Goal: Information Seeking & Learning: Learn about a topic

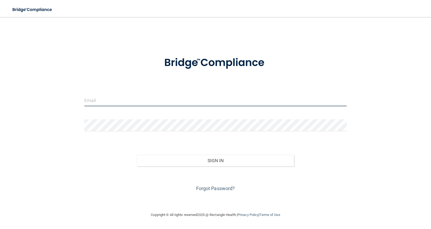
click at [158, 101] on input "email" at bounding box center [215, 100] width 262 height 12
type input "[EMAIL_ADDRESS][DOMAIN_NAME]"
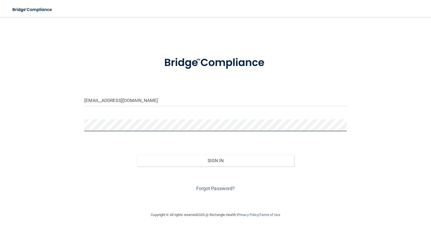
click at [137, 155] on button "Sign In" at bounding box center [215, 161] width 157 height 12
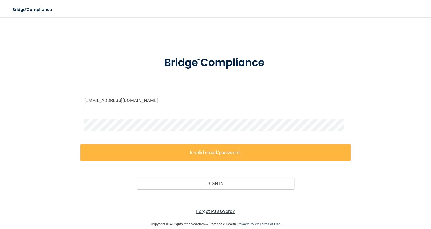
click at [211, 212] on link "Forgot Password?" at bounding box center [215, 212] width 39 height 6
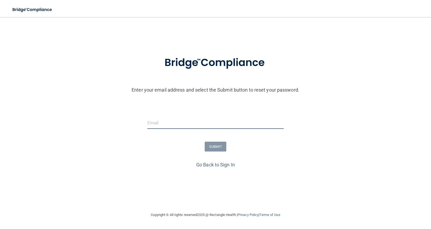
click at [201, 124] on input "email" at bounding box center [215, 123] width 137 height 12
type input "[EMAIL_ADDRESS][DOMAIN_NAME]"
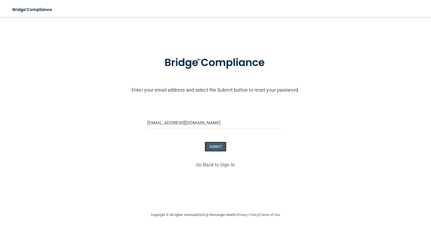
click at [216, 146] on button "SUBMIT" at bounding box center [216, 147] width 22 height 10
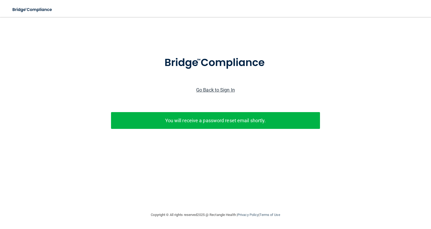
click at [215, 89] on link "Go Back to Sign In" at bounding box center [215, 90] width 39 height 6
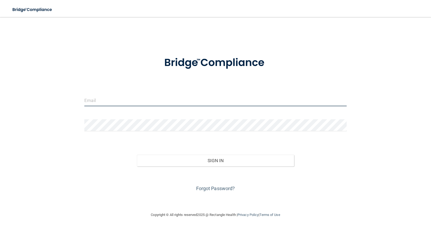
drag, startPoint x: 135, startPoint y: 100, endPoint x: 134, endPoint y: 106, distance: 6.0
click at [135, 100] on input "email" at bounding box center [215, 100] width 262 height 12
type input "[EMAIL_ADDRESS][DOMAIN_NAME]"
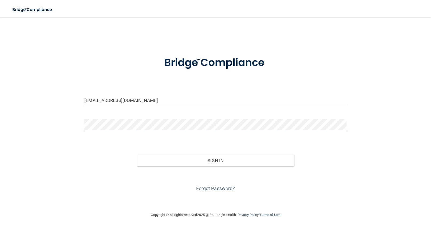
click at [137, 155] on button "Sign In" at bounding box center [215, 161] width 157 height 12
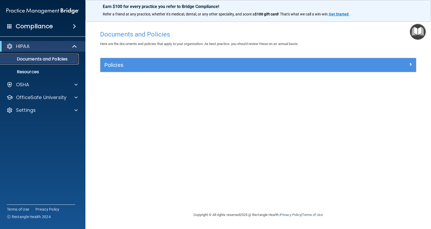
click at [57, 57] on p "Documents and Policies" at bounding box center [39, 59] width 73 height 5
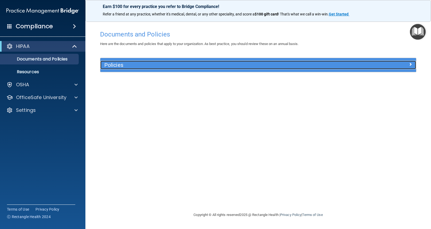
click at [410, 64] on span at bounding box center [410, 64] width 3 height 6
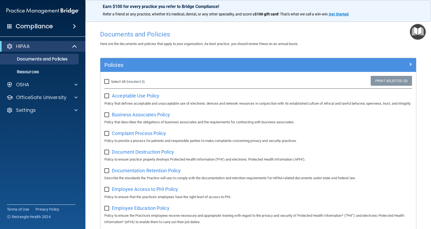
click at [73, 24] on span at bounding box center [74, 26] width 3 height 6
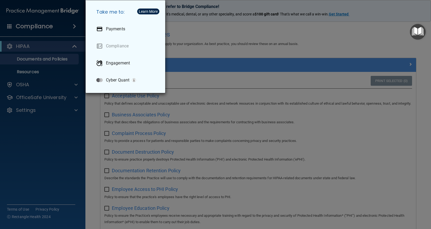
click at [65, 28] on div "Take me to: Payments Compliance Engagement Cyber Quant" at bounding box center [215, 114] width 431 height 229
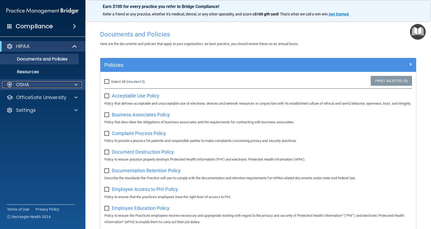
click at [22, 87] on p "OSHA" at bounding box center [22, 85] width 13 height 6
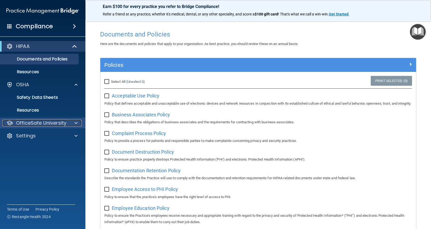
click at [61, 123] on p "OfficeSafe University" at bounding box center [41, 123] width 50 height 6
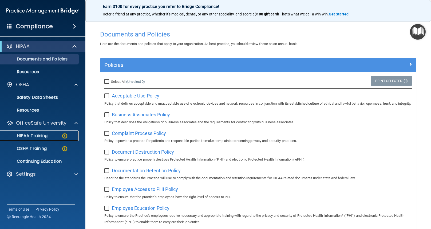
click at [42, 134] on p "HIPAA Training" at bounding box center [25, 135] width 44 height 5
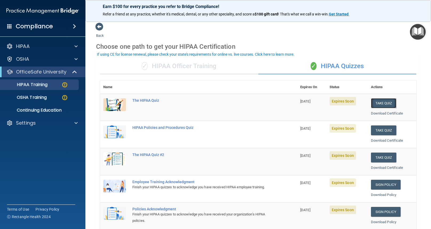
click at [379, 103] on button "Take Quiz" at bounding box center [384, 103] width 26 height 10
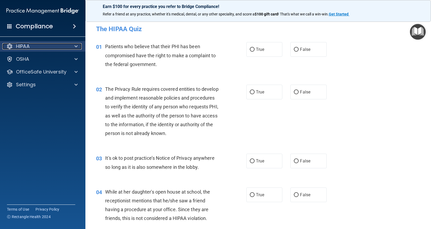
click at [47, 46] on div "HIPAA" at bounding box center [35, 46] width 66 height 6
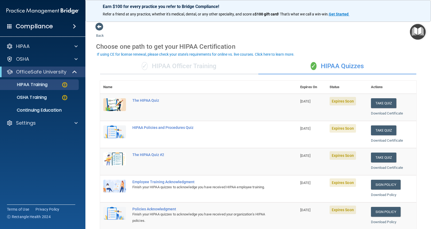
click at [207, 65] on div "✓ HIPAA Officer Training" at bounding box center [179, 66] width 158 height 16
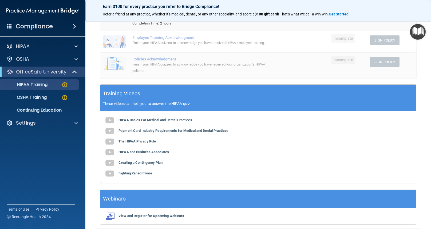
scroll to position [107, 0]
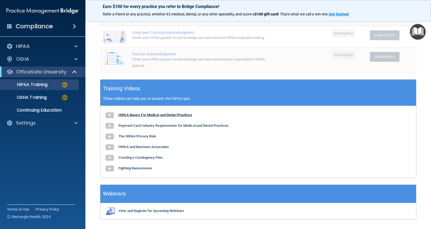
click at [177, 114] on b "HIPAA Basics For Medical and Dental Practices" at bounding box center [155, 115] width 74 height 4
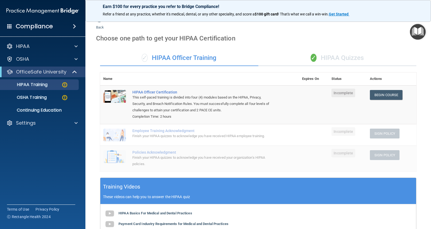
scroll to position [0, 0]
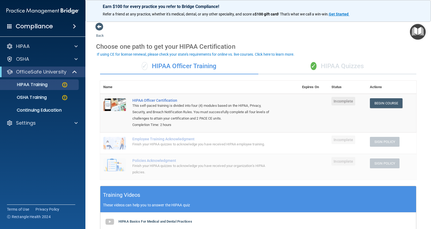
click at [333, 67] on div "✓ HIPAA Quizzes" at bounding box center [337, 66] width 158 height 16
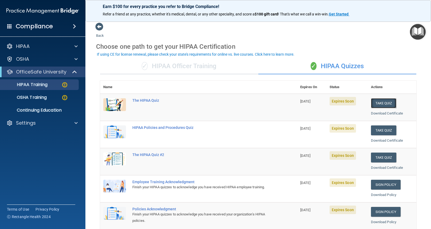
click at [381, 103] on button "Take Quiz" at bounding box center [384, 103] width 26 height 10
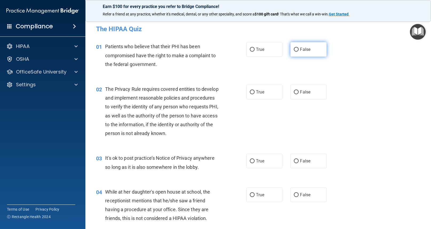
click at [300, 49] on span "False" at bounding box center [305, 49] width 10 height 5
click at [298, 49] on input "False" at bounding box center [296, 50] width 5 height 4
radio input "true"
click at [250, 93] on input "True" at bounding box center [252, 92] width 5 height 4
radio input "true"
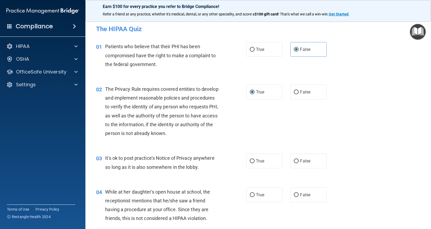
scroll to position [27, 0]
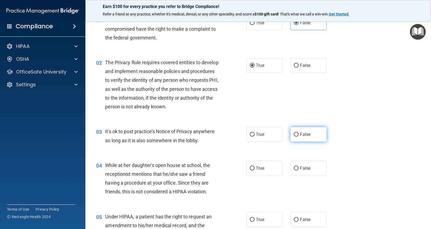
click at [295, 134] on input "False" at bounding box center [296, 135] width 5 height 4
radio input "true"
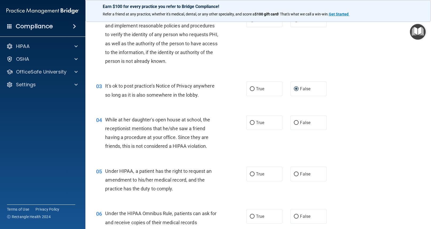
scroll to position [80, 0]
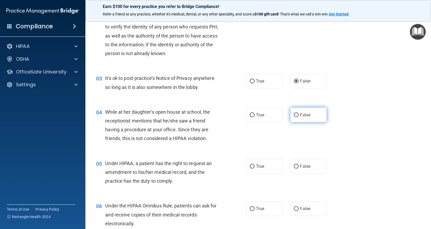
click at [294, 115] on input "False" at bounding box center [296, 115] width 5 height 4
radio input "true"
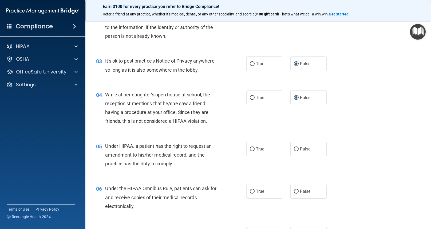
scroll to position [107, 0]
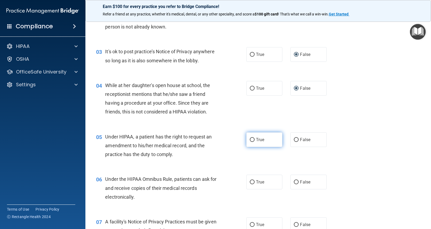
click at [251, 139] on input "True" at bounding box center [252, 140] width 5 height 4
radio input "true"
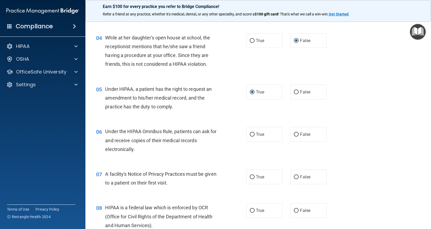
scroll to position [160, 0]
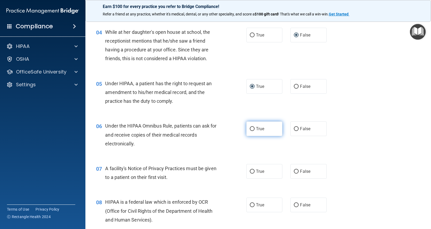
click at [250, 129] on input "True" at bounding box center [252, 129] width 5 height 4
radio input "true"
click at [251, 170] on input "True" at bounding box center [252, 172] width 5 height 4
radio input "true"
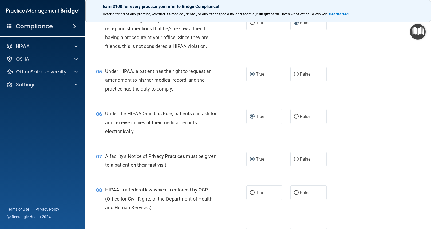
scroll to position [187, 0]
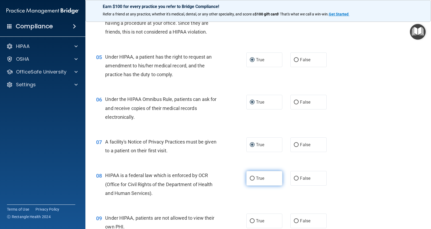
click at [250, 179] on input "True" at bounding box center [252, 179] width 5 height 4
radio input "true"
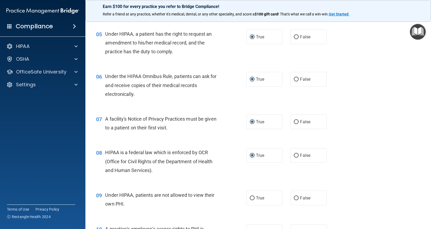
scroll to position [213, 0]
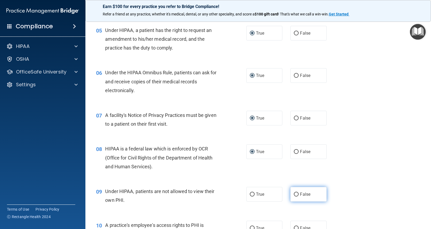
click at [295, 193] on input "False" at bounding box center [296, 195] width 5 height 4
radio input "true"
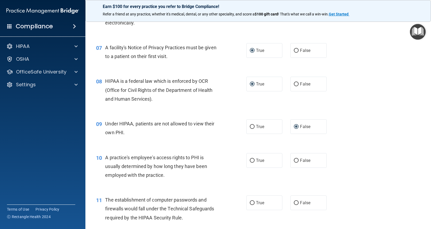
scroll to position [293, 0]
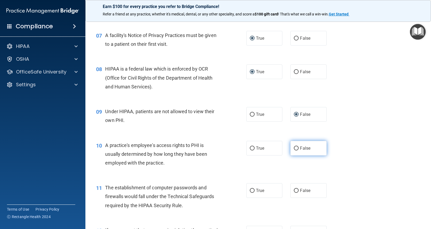
click at [294, 149] on input "False" at bounding box center [296, 149] width 5 height 4
radio input "true"
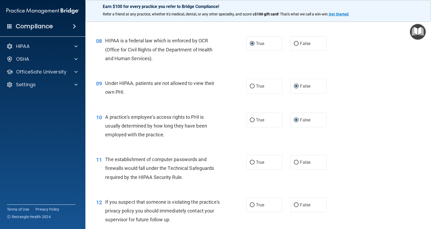
scroll to position [347, 0]
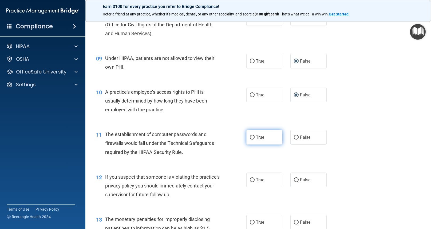
click at [251, 136] on input "True" at bounding box center [252, 138] width 5 height 4
radio input "true"
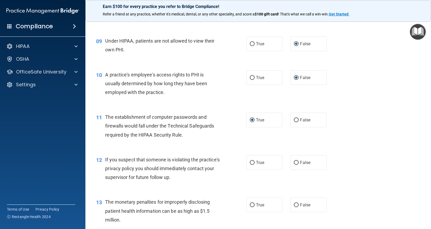
scroll to position [373, 0]
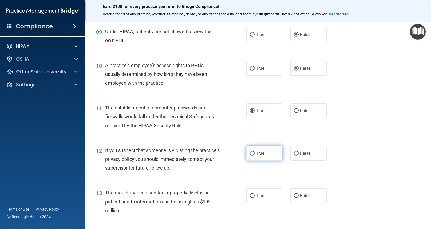
click at [252, 155] on input "True" at bounding box center [252, 154] width 5 height 4
radio input "true"
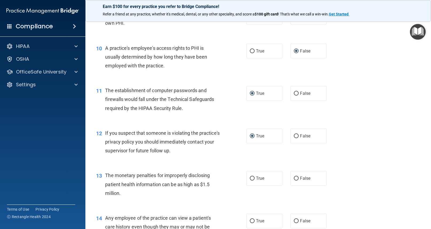
scroll to position [400, 0]
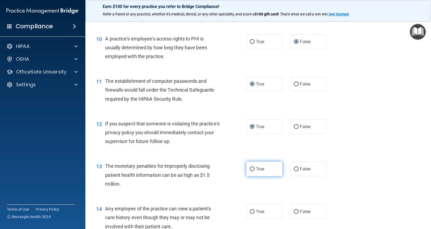
click at [251, 169] on input "True" at bounding box center [252, 169] width 5 height 4
radio input "true"
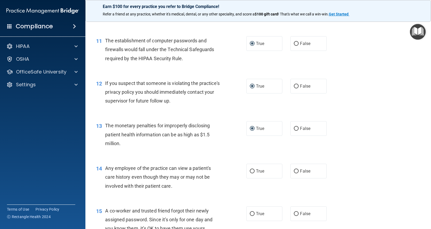
scroll to position [453, 0]
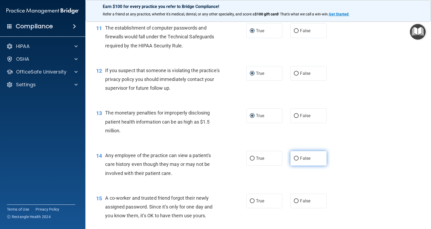
click at [294, 158] on input "False" at bounding box center [296, 159] width 5 height 4
radio input "true"
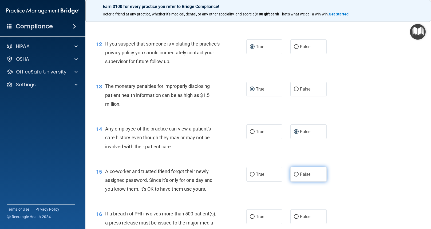
click at [294, 174] on input "False" at bounding box center [296, 175] width 5 height 4
radio input "true"
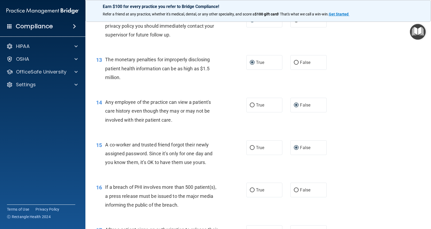
scroll to position [533, 0]
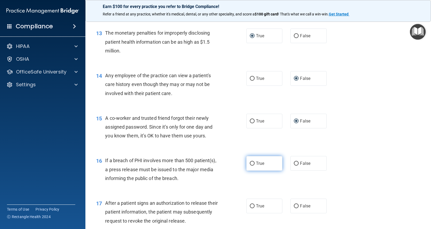
click at [251, 163] on input "True" at bounding box center [252, 164] width 5 height 4
radio input "true"
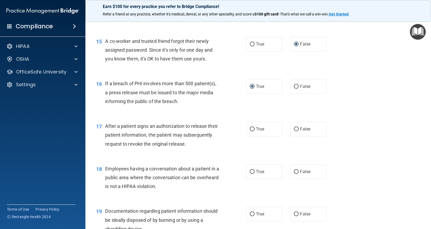
scroll to position [613, 0]
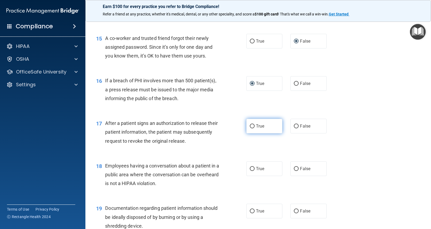
click at [250, 125] on input "True" at bounding box center [252, 127] width 5 height 4
radio input "true"
click at [295, 168] on input "False" at bounding box center [296, 169] width 5 height 4
radio input "true"
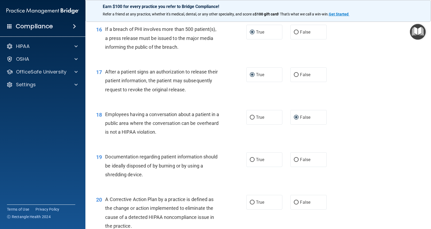
scroll to position [667, 0]
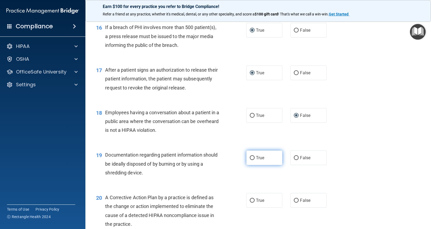
click at [250, 158] on input "True" at bounding box center [252, 158] width 5 height 4
radio input "true"
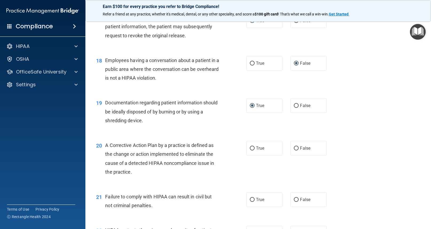
scroll to position [720, 0]
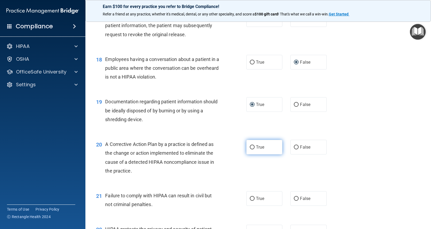
click at [250, 148] on input "True" at bounding box center [252, 148] width 5 height 4
radio input "true"
click at [294, 199] on input "False" at bounding box center [296, 199] width 5 height 4
radio input "true"
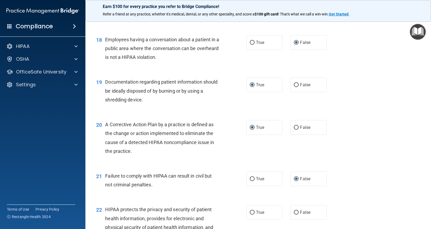
scroll to position [773, 0]
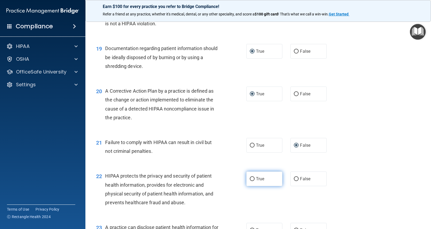
click at [251, 178] on input "True" at bounding box center [252, 179] width 5 height 4
radio input "true"
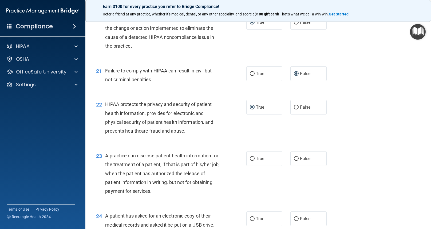
scroll to position [853, 0]
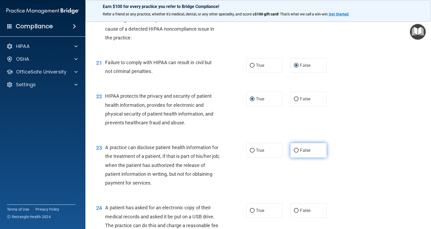
click at [294, 151] on input "False" at bounding box center [296, 151] width 5 height 4
radio input "true"
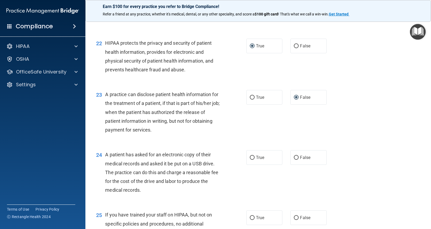
scroll to position [907, 0]
click at [250, 158] on input "True" at bounding box center [252, 158] width 5 height 4
radio input "true"
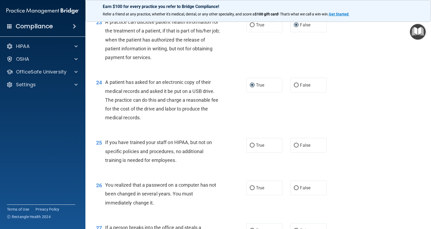
scroll to position [987, 0]
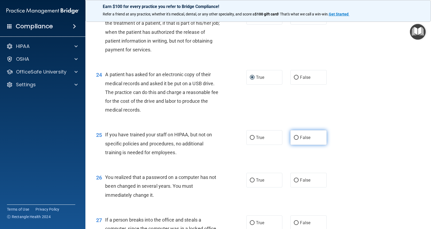
click at [295, 137] on input "False" at bounding box center [296, 138] width 5 height 4
radio input "true"
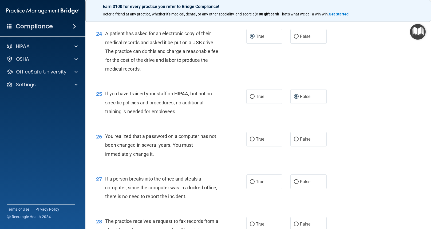
scroll to position [1040, 0]
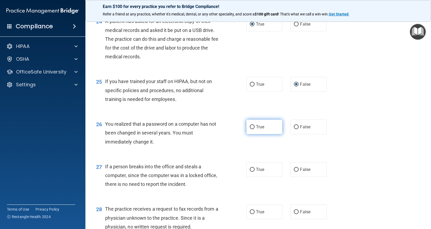
click at [250, 127] on input "True" at bounding box center [252, 127] width 5 height 4
radio input "true"
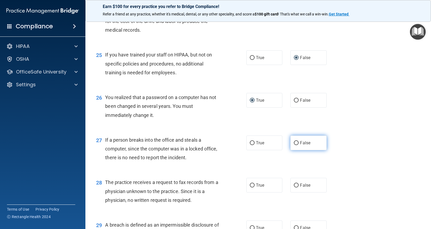
click at [294, 145] on input "False" at bounding box center [296, 143] width 5 height 4
radio input "true"
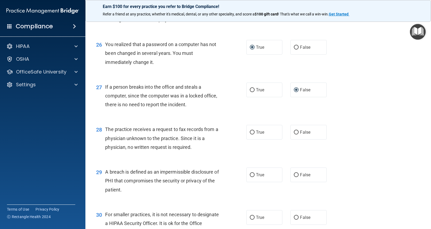
scroll to position [1120, 0]
click at [294, 130] on input "False" at bounding box center [296, 132] width 5 height 4
radio input "true"
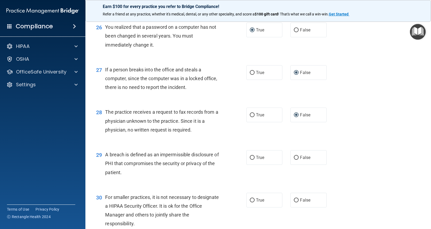
scroll to position [1147, 0]
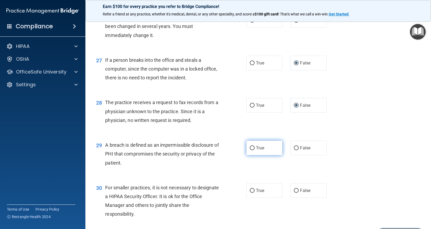
click at [252, 148] on label "True" at bounding box center [264, 148] width 36 height 15
click at [250, 149] on input "True" at bounding box center [252, 148] width 5 height 4
radio input "true"
click at [294, 190] on input "False" at bounding box center [296, 191] width 5 height 4
radio input "true"
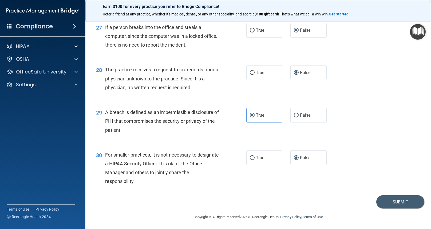
scroll to position [1180, 0]
click at [395, 200] on button "Submit" at bounding box center [400, 202] width 48 height 14
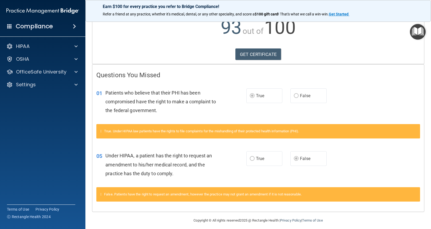
scroll to position [66, 0]
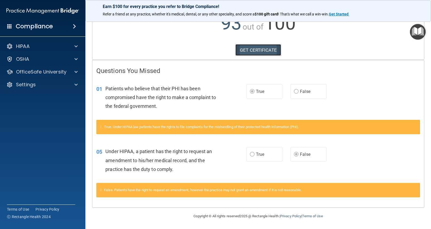
click at [266, 49] on link "GET CERTIFICATE" at bounding box center [258, 50] width 46 height 12
click at [43, 61] on div "OSHA" at bounding box center [35, 59] width 66 height 6
click at [75, 25] on span at bounding box center [74, 26] width 3 height 6
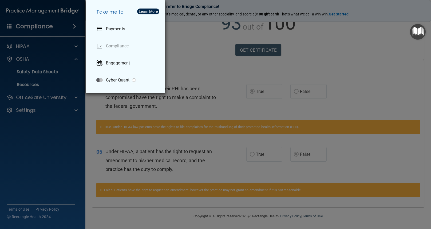
click at [44, 59] on div "Take me to: Payments Compliance Engagement Cyber Quant" at bounding box center [215, 114] width 431 height 229
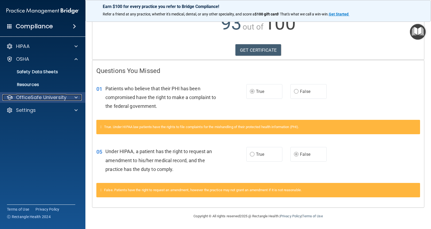
click at [74, 98] on div at bounding box center [75, 97] width 13 height 6
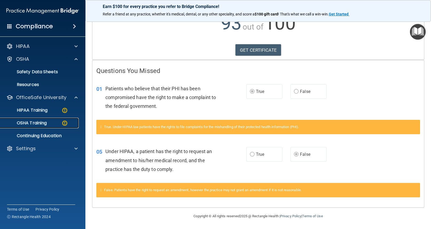
click at [62, 122] on img at bounding box center [64, 123] width 7 height 7
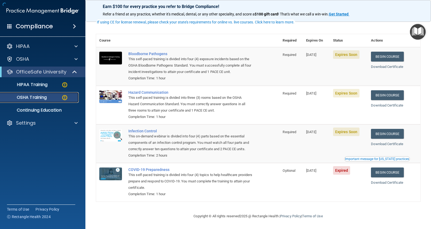
scroll to position [35, 0]
click at [388, 52] on link "Begin Course" at bounding box center [387, 57] width 33 height 10
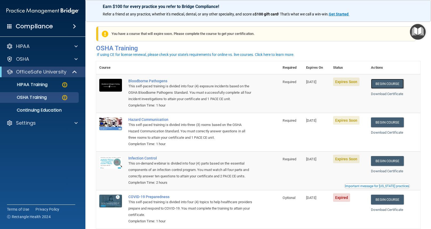
scroll to position [0, 0]
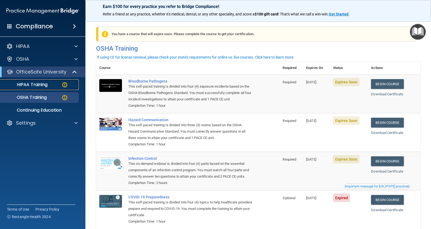
click at [65, 82] on img at bounding box center [64, 85] width 7 height 7
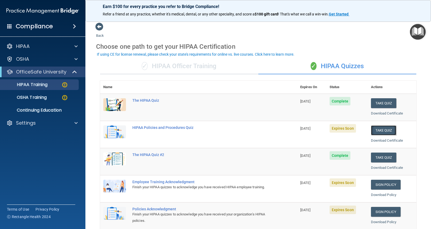
click at [380, 127] on button "Take Quiz" at bounding box center [384, 131] width 26 height 10
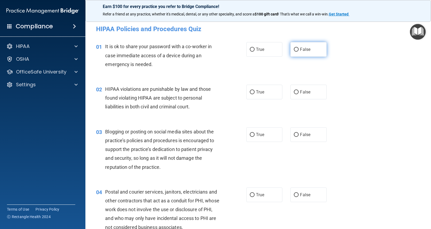
click at [294, 50] on input "False" at bounding box center [296, 50] width 5 height 4
radio input "true"
click at [250, 92] on input "True" at bounding box center [252, 92] width 5 height 4
radio input "true"
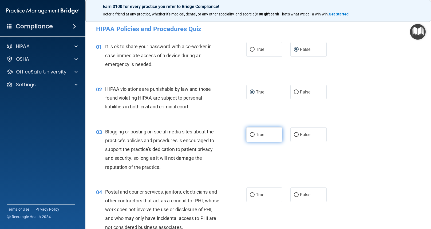
click at [250, 133] on input "True" at bounding box center [252, 135] width 5 height 4
radio input "true"
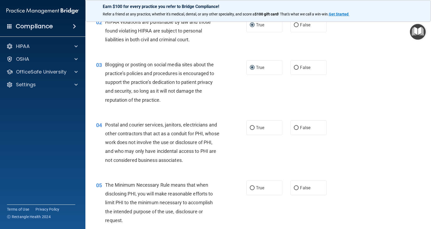
scroll to position [80, 0]
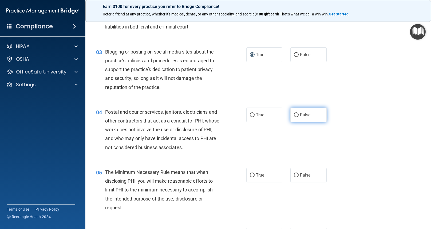
click at [295, 115] on input "False" at bounding box center [296, 115] width 5 height 4
radio input "true"
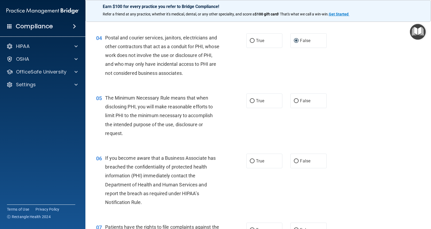
scroll to position [160, 0]
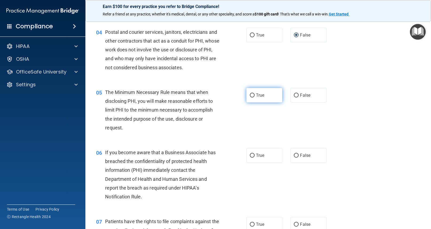
click at [250, 94] on input "True" at bounding box center [252, 96] width 5 height 4
radio input "true"
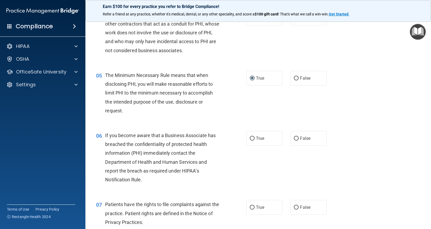
scroll to position [187, 0]
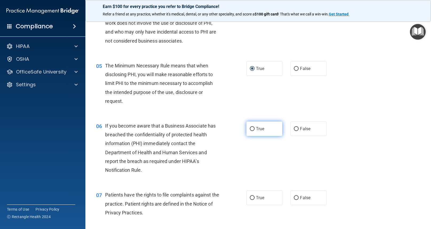
click at [250, 127] on input "True" at bounding box center [252, 129] width 5 height 4
radio input "true"
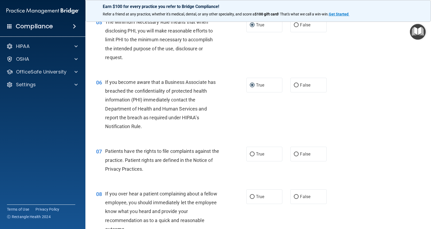
scroll to position [240, 0]
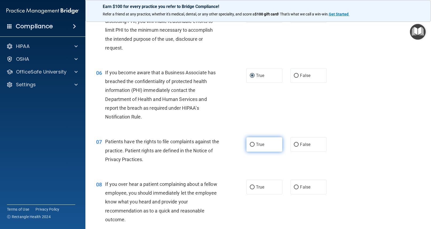
click at [250, 143] on input "True" at bounding box center [252, 145] width 5 height 4
radio input "true"
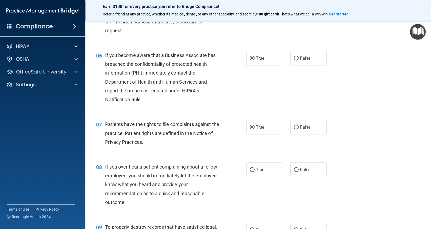
scroll to position [320, 0]
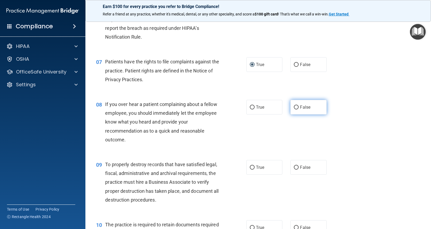
click at [294, 106] on input "False" at bounding box center [296, 108] width 5 height 4
radio input "true"
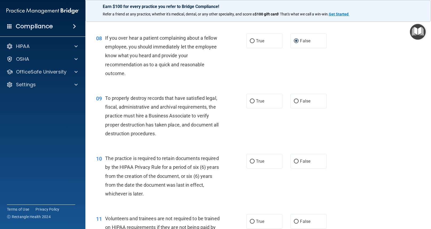
scroll to position [400, 0]
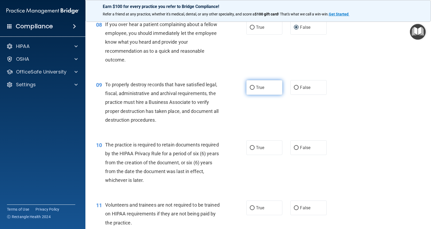
click at [250, 86] on input "True" at bounding box center [252, 88] width 5 height 4
radio input "true"
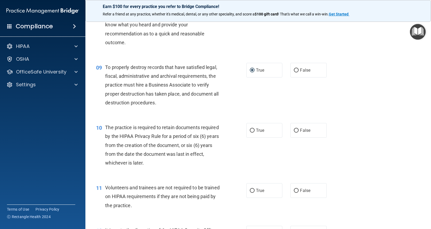
scroll to position [427, 0]
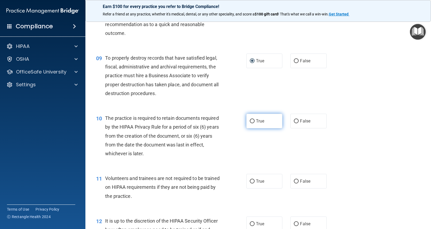
click at [250, 121] on input "True" at bounding box center [252, 121] width 5 height 4
radio input "true"
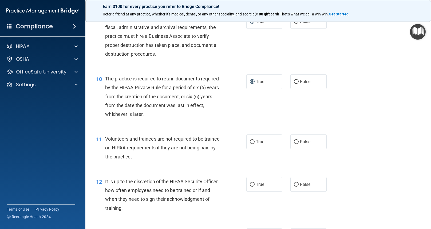
scroll to position [480, 0]
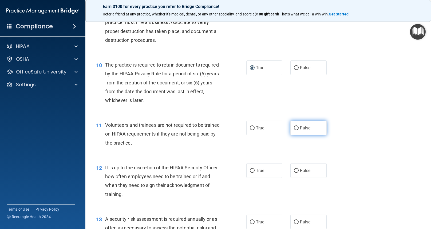
click at [295, 127] on input "False" at bounding box center [296, 128] width 5 height 4
radio input "true"
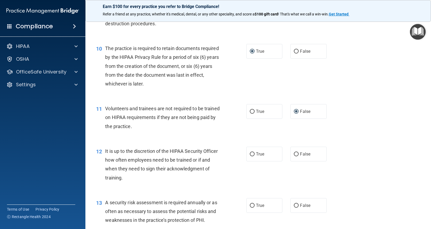
scroll to position [533, 0]
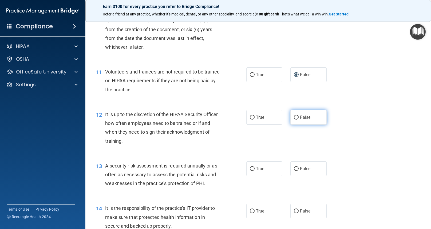
click at [294, 118] on input "False" at bounding box center [296, 118] width 5 height 4
radio input "true"
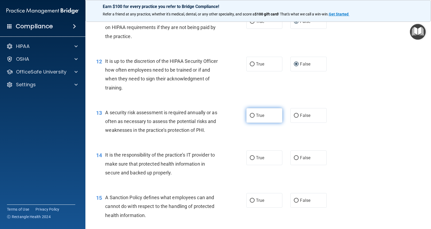
click at [252, 114] on input "True" at bounding box center [252, 116] width 5 height 4
radio input "true"
click at [250, 157] on input "True" at bounding box center [252, 158] width 5 height 4
radio input "true"
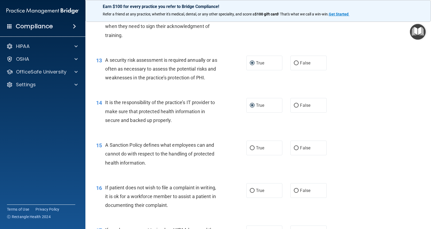
scroll to position [640, 0]
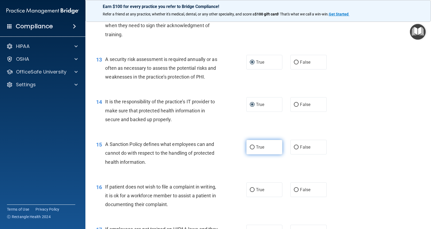
click at [250, 146] on input "True" at bounding box center [252, 148] width 5 height 4
radio input "true"
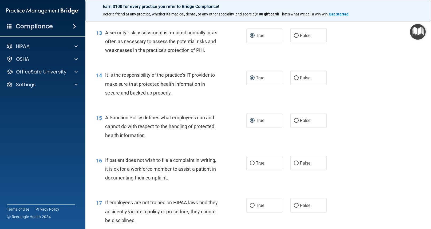
scroll to position [693, 0]
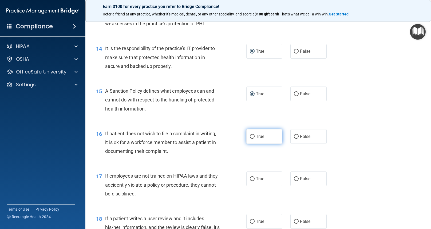
click at [251, 137] on input "True" at bounding box center [252, 137] width 5 height 4
radio input "true"
click at [295, 179] on input "False" at bounding box center [296, 179] width 5 height 4
radio input "true"
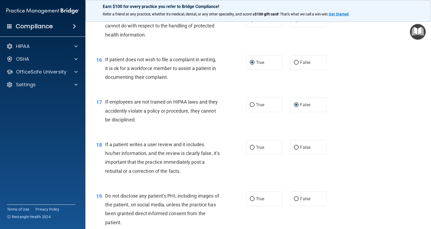
scroll to position [773, 0]
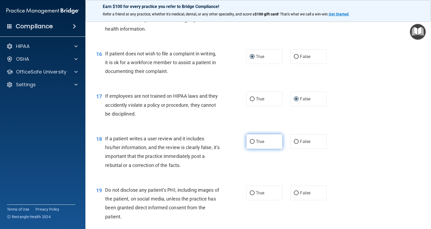
click at [250, 141] on input "True" at bounding box center [252, 142] width 5 height 4
radio input "true"
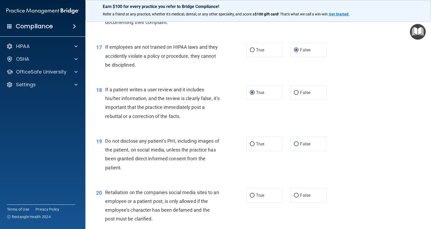
scroll to position [827, 0]
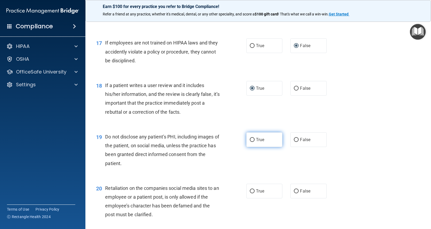
click at [256, 139] on span "True" at bounding box center [260, 139] width 8 height 5
click at [254, 139] on input "True" at bounding box center [252, 140] width 5 height 4
radio input "true"
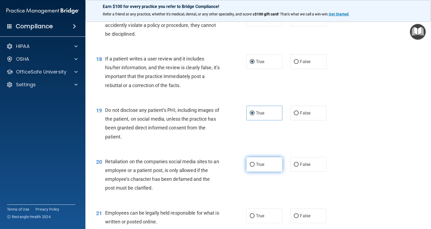
click at [250, 164] on input "True" at bounding box center [252, 165] width 5 height 4
radio input "true"
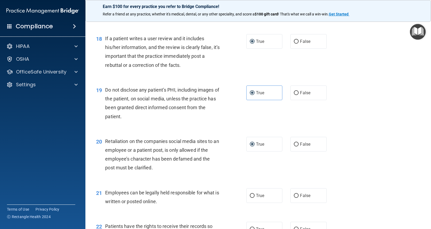
scroll to position [907, 0]
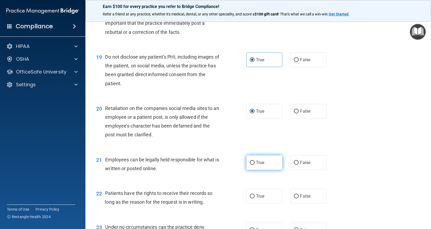
click at [250, 161] on input "True" at bounding box center [252, 163] width 5 height 4
radio input "true"
click at [250, 196] on input "True" at bounding box center [252, 197] width 5 height 4
radio input "true"
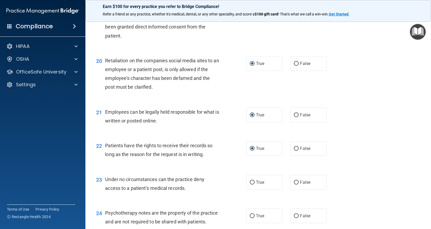
scroll to position [960, 0]
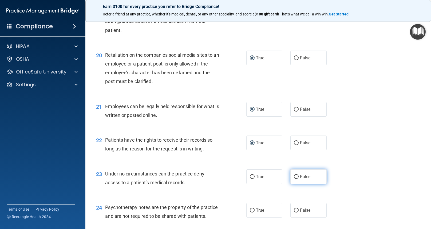
click at [295, 176] on input "False" at bounding box center [296, 177] width 5 height 4
radio input "true"
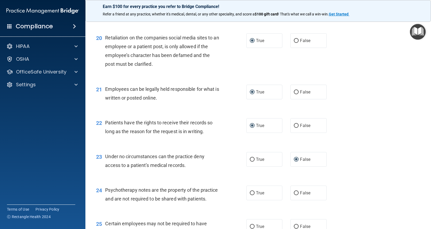
scroll to position [987, 0]
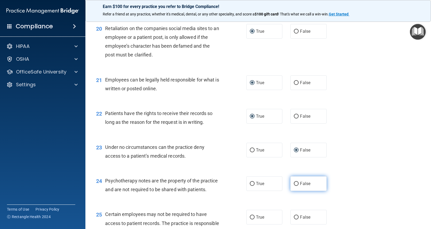
click at [294, 182] on input "False" at bounding box center [296, 184] width 5 height 4
radio input "true"
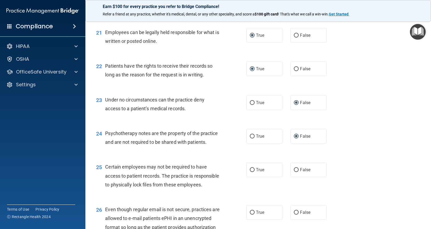
scroll to position [1040, 0]
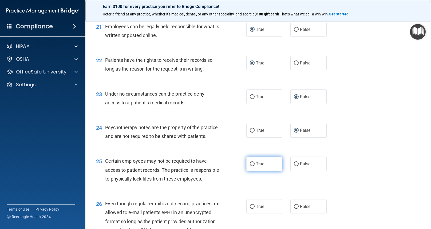
click at [250, 164] on input "True" at bounding box center [252, 164] width 5 height 4
radio input "true"
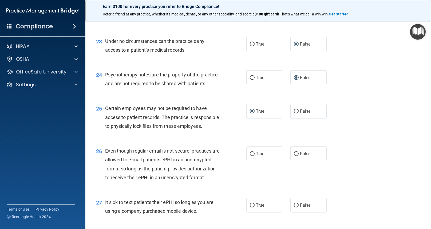
scroll to position [1093, 0]
click at [250, 156] on input "True" at bounding box center [252, 154] width 5 height 4
radio input "true"
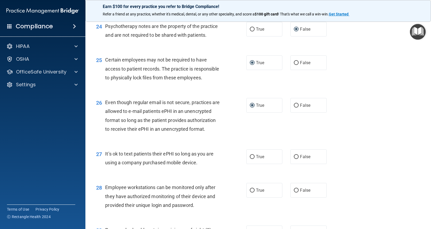
scroll to position [1147, 0]
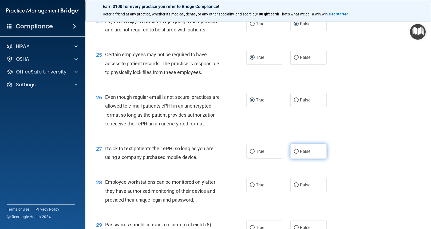
click at [294, 154] on input "False" at bounding box center [296, 152] width 5 height 4
radio input "true"
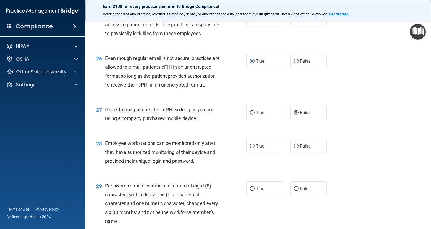
scroll to position [1200, 0]
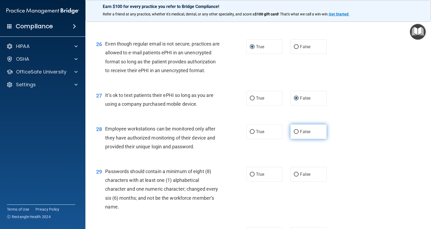
click at [294, 134] on input "False" at bounding box center [296, 132] width 5 height 4
radio input "true"
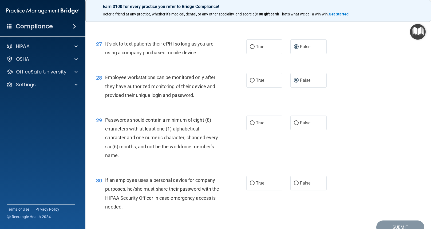
scroll to position [1254, 0]
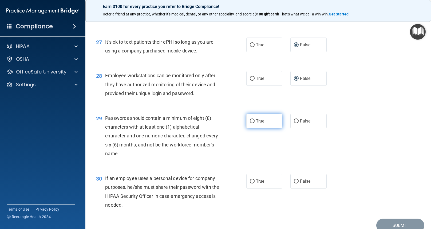
click at [250, 123] on input "True" at bounding box center [252, 121] width 5 height 4
radio input "true"
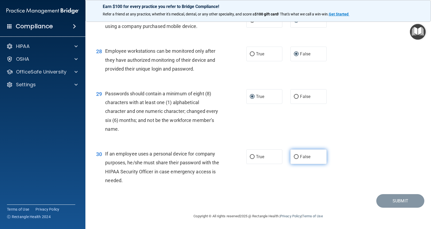
click at [294, 159] on input "False" at bounding box center [296, 157] width 5 height 4
radio input "true"
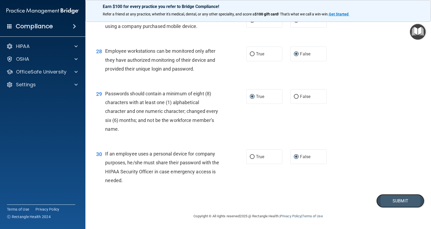
click at [401, 208] on button "Submit" at bounding box center [400, 201] width 48 height 14
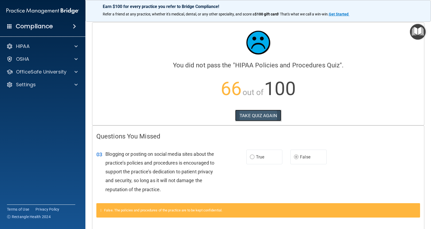
click at [258, 114] on button "TAKE QUIZ AGAIN" at bounding box center [258, 116] width 46 height 12
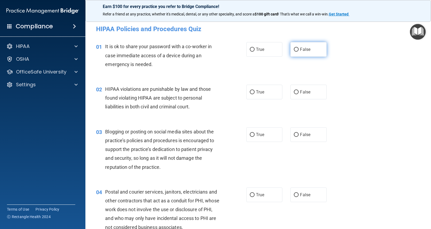
click at [294, 49] on input "False" at bounding box center [296, 50] width 5 height 4
radio input "true"
click at [250, 92] on input "True" at bounding box center [252, 92] width 5 height 4
radio input "true"
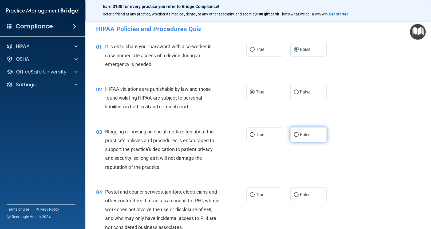
click at [295, 136] on input "False" at bounding box center [296, 135] width 5 height 4
radio input "true"
click at [251, 193] on input "True" at bounding box center [252, 195] width 5 height 4
radio input "true"
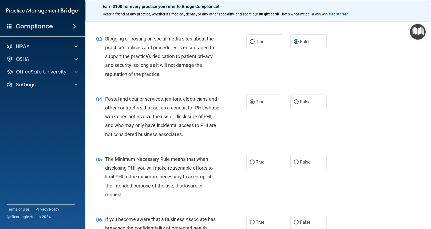
scroll to position [107, 0]
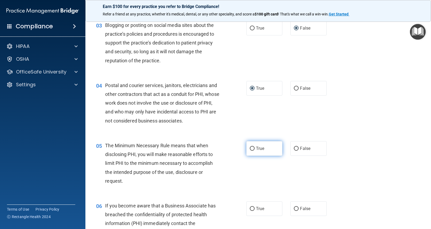
click at [250, 149] on input "True" at bounding box center [252, 149] width 5 height 4
radio input "true"
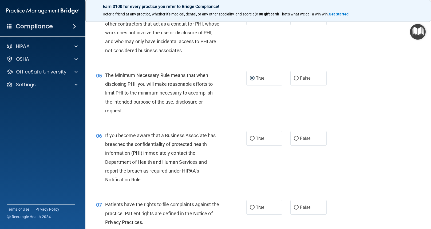
scroll to position [187, 0]
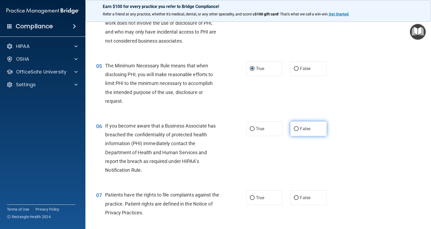
click at [295, 127] on input "False" at bounding box center [296, 129] width 5 height 4
radio input "true"
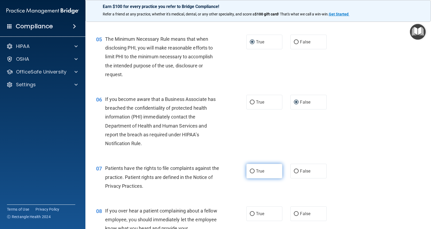
click at [251, 171] on input "True" at bounding box center [252, 172] width 5 height 4
radio input "true"
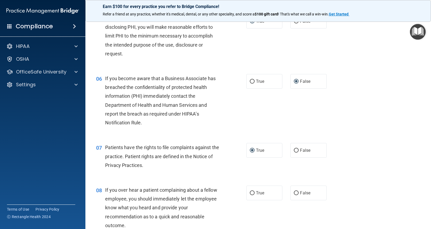
scroll to position [267, 0]
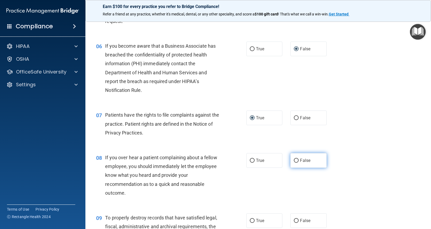
click at [294, 161] on input "False" at bounding box center [296, 161] width 5 height 4
radio input "true"
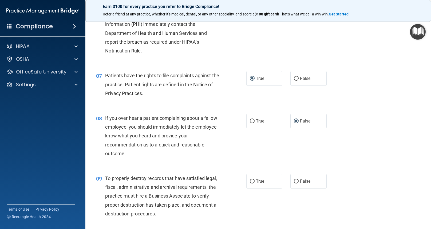
scroll to position [320, 0]
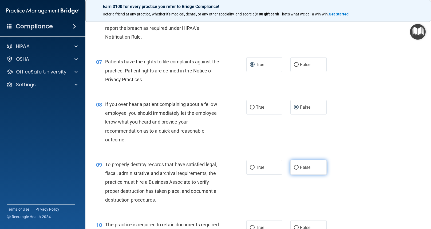
click at [294, 166] on input "False" at bounding box center [296, 168] width 5 height 4
radio input "true"
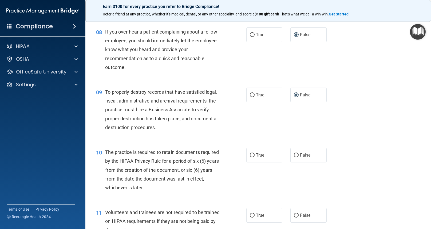
scroll to position [400, 0]
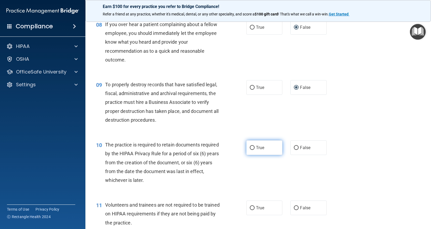
click at [250, 149] on input "True" at bounding box center [252, 148] width 5 height 4
radio input "true"
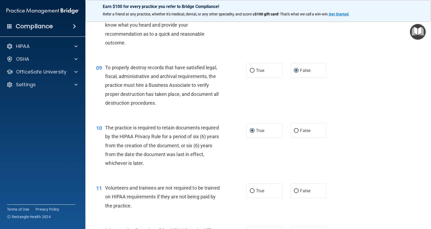
scroll to position [427, 0]
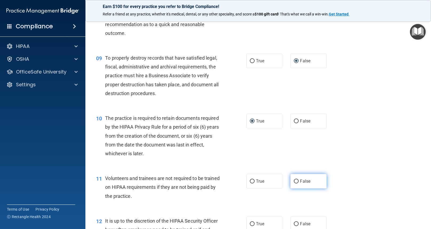
click at [294, 181] on input "False" at bounding box center [296, 182] width 5 height 4
radio input "true"
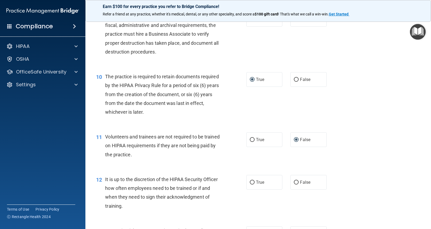
scroll to position [480, 0]
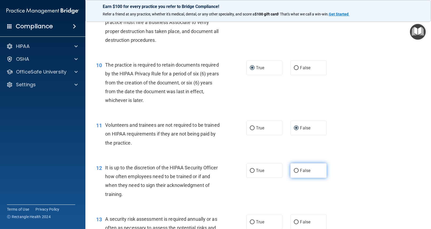
click at [294, 171] on input "False" at bounding box center [296, 171] width 5 height 4
radio input "true"
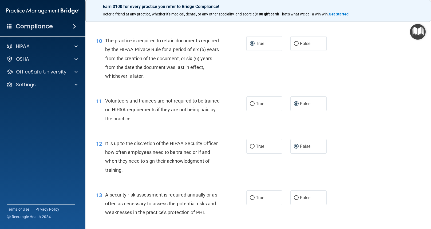
scroll to position [533, 0]
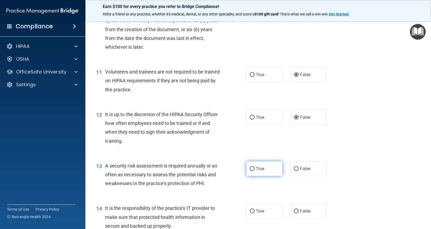
click at [251, 169] on input "True" at bounding box center [252, 169] width 5 height 4
radio input "true"
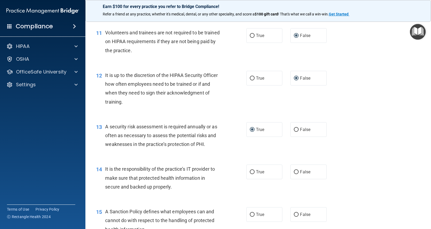
scroll to position [587, 0]
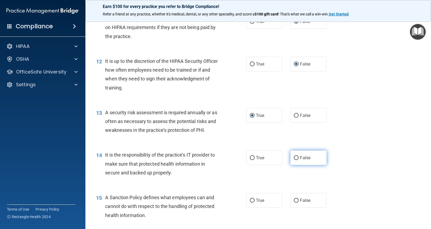
click at [294, 158] on input "False" at bounding box center [296, 158] width 5 height 4
radio input "true"
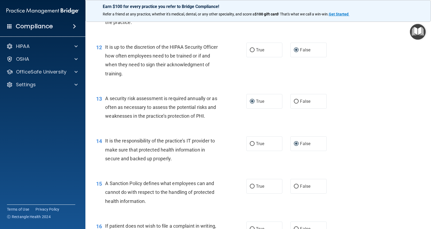
scroll to position [613, 0]
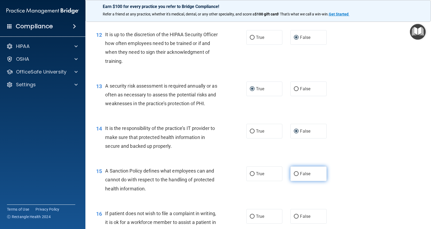
click at [296, 173] on input "False" at bounding box center [296, 174] width 5 height 4
radio input "true"
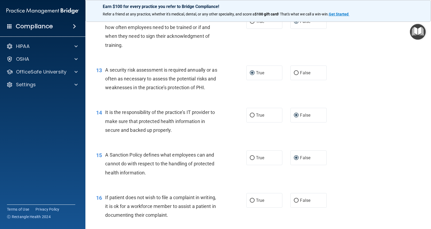
scroll to position [693, 0]
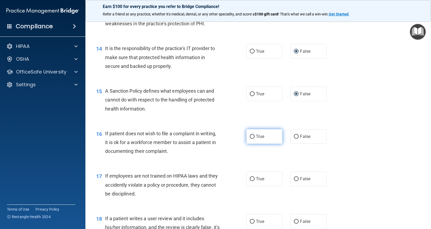
click at [251, 137] on input "True" at bounding box center [252, 137] width 5 height 4
radio input "true"
click at [297, 178] on label "False" at bounding box center [308, 179] width 36 height 15
click at [297, 178] on input "False" at bounding box center [296, 179] width 5 height 4
radio input "true"
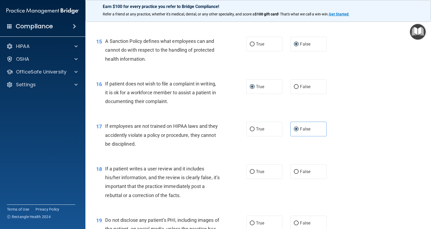
scroll to position [747, 0]
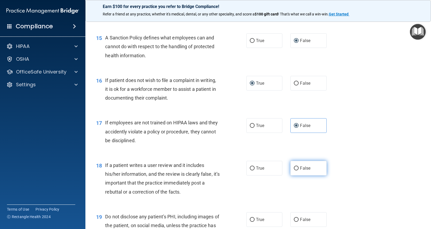
click at [294, 167] on input "False" at bounding box center [296, 169] width 5 height 4
radio input "true"
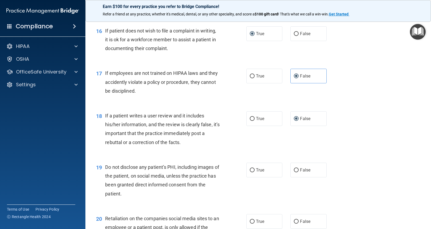
scroll to position [800, 0]
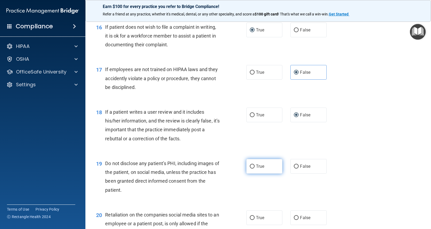
click at [251, 166] on input "True" at bounding box center [252, 167] width 5 height 4
radio input "true"
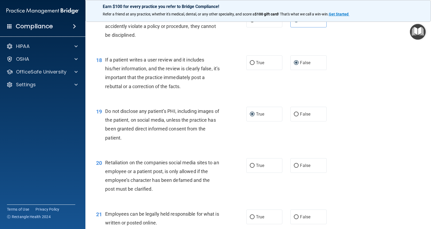
scroll to position [853, 0]
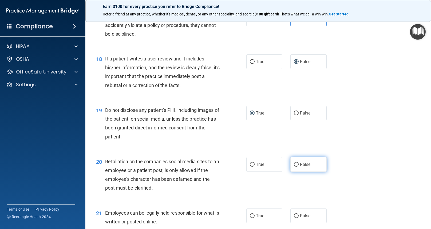
click at [294, 165] on input "False" at bounding box center [296, 165] width 5 height 4
radio input "true"
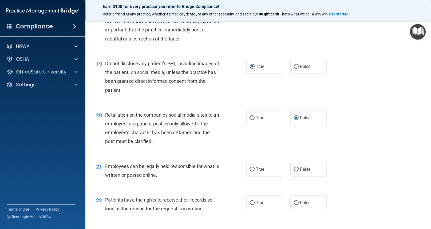
scroll to position [907, 0]
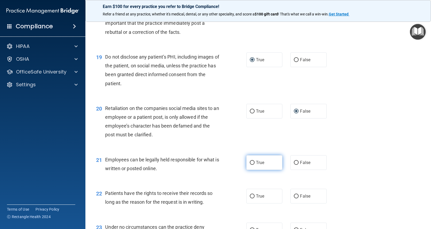
click at [250, 161] on input "True" at bounding box center [252, 163] width 5 height 4
radio input "true"
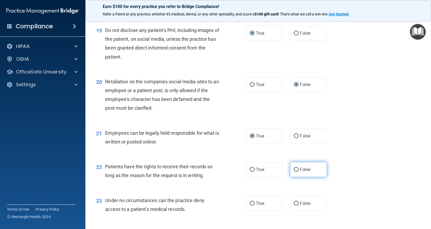
click at [294, 170] on input "False" at bounding box center [296, 170] width 5 height 4
radio input "true"
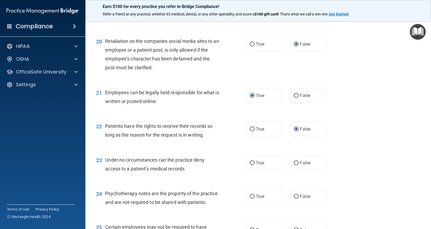
scroll to position [987, 0]
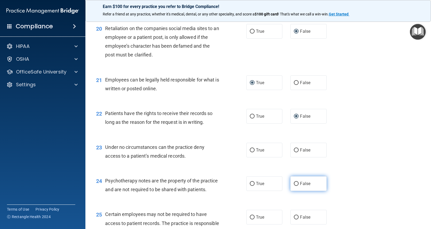
click at [294, 184] on input "False" at bounding box center [296, 184] width 5 height 4
radio input "true"
click at [251, 150] on input "True" at bounding box center [252, 151] width 5 height 4
radio input "true"
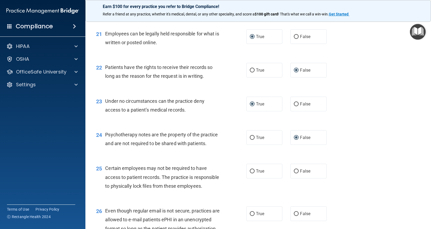
scroll to position [1040, 0]
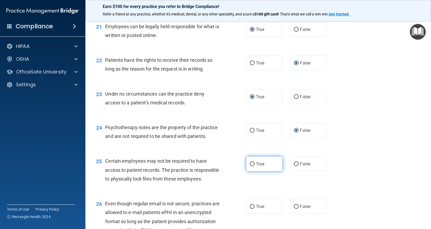
click at [250, 164] on input "True" at bounding box center [252, 164] width 5 height 4
radio input "true"
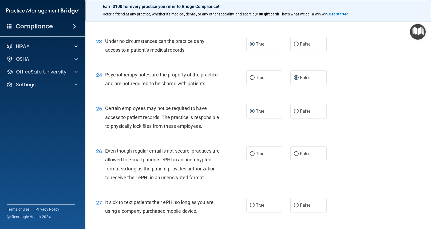
scroll to position [1093, 0]
click at [248, 160] on label "True" at bounding box center [264, 153] width 36 height 15
click at [250, 156] on input "True" at bounding box center [252, 154] width 5 height 4
radio input "true"
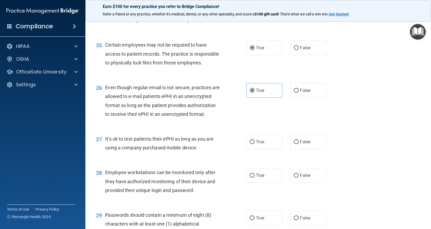
scroll to position [1174, 0]
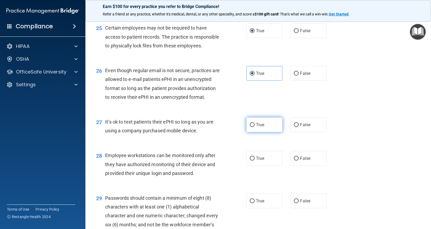
click at [251, 127] on input "True" at bounding box center [252, 125] width 5 height 4
radio input "true"
click at [296, 161] on input "False" at bounding box center [296, 159] width 5 height 4
radio input "true"
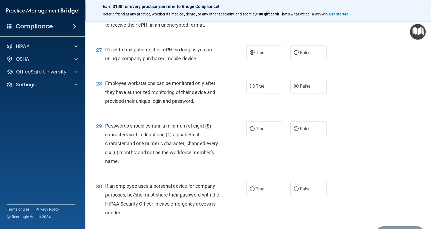
scroll to position [1254, 0]
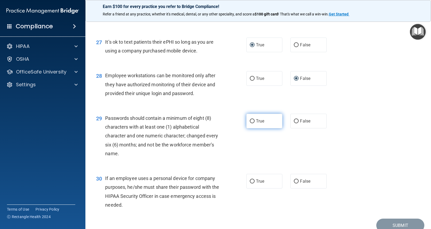
click at [250, 123] on input "True" at bounding box center [252, 121] width 5 height 4
radio input "true"
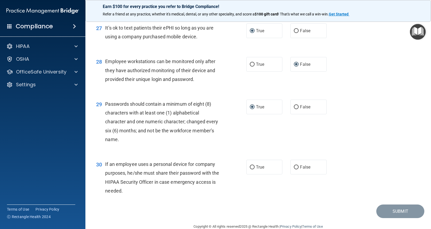
scroll to position [1280, 0]
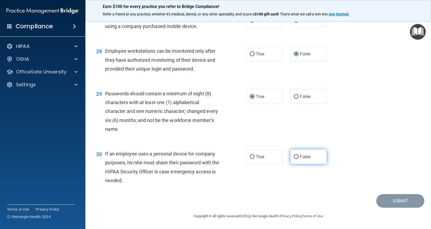
click at [294, 159] on input "False" at bounding box center [296, 157] width 5 height 4
radio input "true"
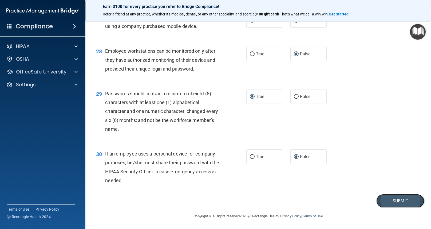
click at [393, 208] on button "Submit" at bounding box center [400, 201] width 48 height 14
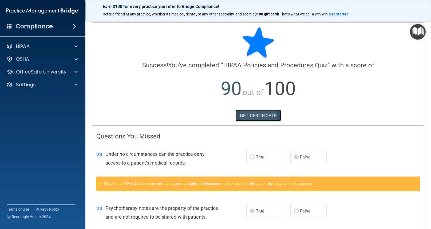
click at [257, 114] on link "GET CERTIFICATE" at bounding box center [258, 116] width 46 height 12
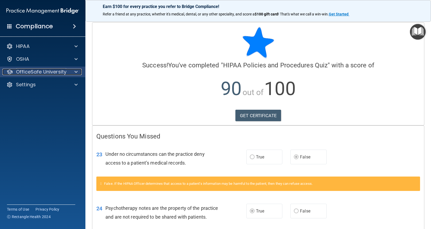
click at [74, 70] on div at bounding box center [75, 72] width 13 height 6
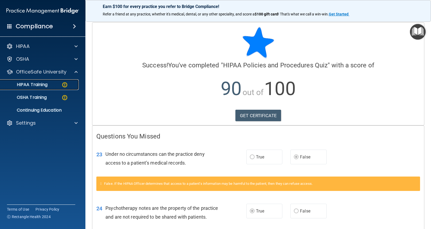
click at [64, 83] on img at bounding box center [64, 85] width 7 height 7
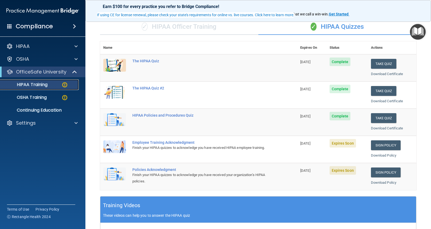
scroll to position [53, 0]
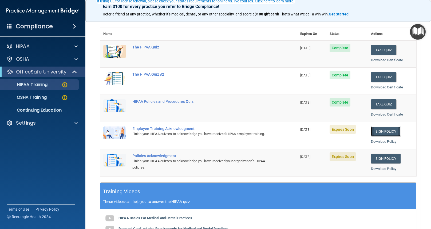
click at [385, 131] on link "Sign Policy" at bounding box center [386, 132] width 30 height 10
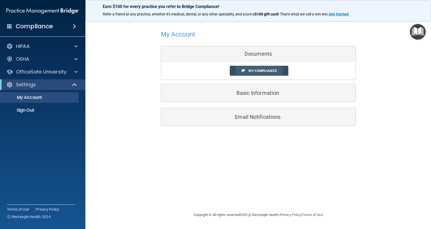
click at [255, 68] on link "My Compliance" at bounding box center [259, 71] width 58 height 10
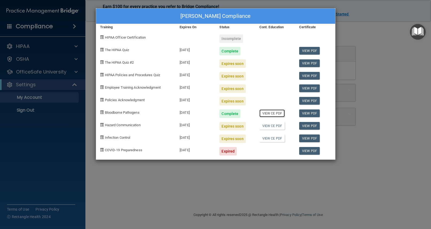
click at [273, 113] on link "View CE PDF" at bounding box center [271, 114] width 25 height 8
click at [314, 112] on link "View PDF" at bounding box center [309, 114] width 21 height 8
click at [311, 126] on link "View PDF" at bounding box center [309, 126] width 21 height 8
click at [150, 174] on div "Olivia Sanders's Compliance Training Expires On Status Cont. Education Certific…" at bounding box center [215, 114] width 431 height 229
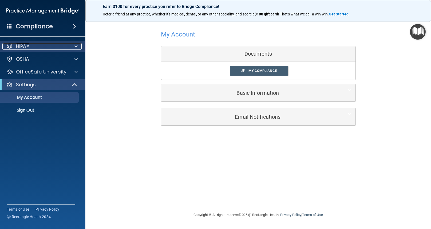
click at [77, 45] on span at bounding box center [75, 46] width 3 height 6
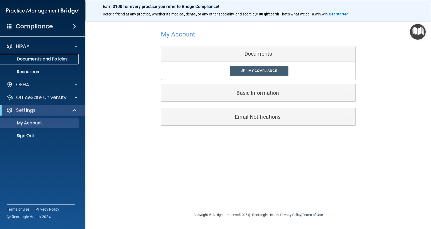
click at [65, 59] on p "Documents and Policies" at bounding box center [39, 59] width 73 height 5
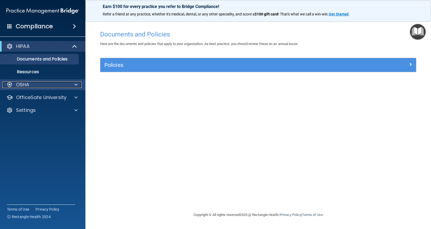
click at [77, 83] on span at bounding box center [75, 85] width 3 height 6
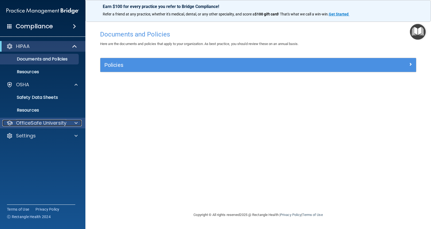
click at [75, 123] on span at bounding box center [75, 123] width 3 height 6
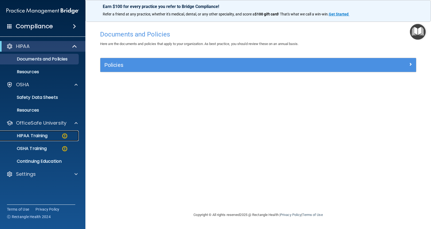
click at [62, 135] on img at bounding box center [64, 136] width 7 height 7
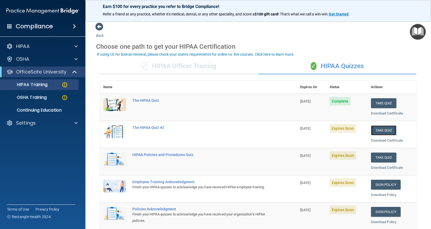
click at [387, 128] on button "Take Quiz" at bounding box center [384, 131] width 26 height 10
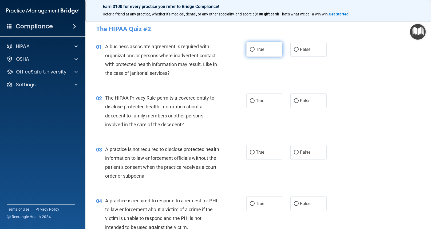
click at [250, 49] on input "True" at bounding box center [252, 50] width 5 height 4
radio input "true"
click at [250, 101] on input "True" at bounding box center [252, 101] width 5 height 4
radio input "true"
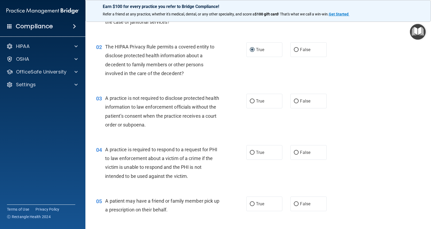
scroll to position [53, 0]
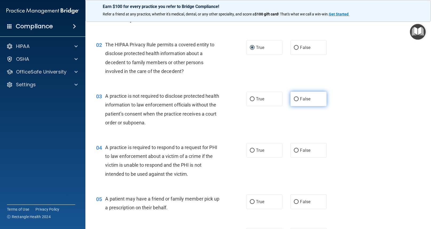
click at [294, 98] on input "False" at bounding box center [296, 99] width 5 height 4
radio input "true"
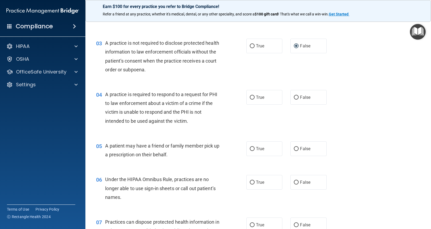
scroll to position [107, 0]
click at [250, 96] on input "True" at bounding box center [252, 97] width 5 height 4
radio input "true"
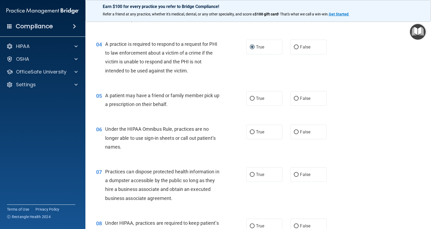
scroll to position [160, 0]
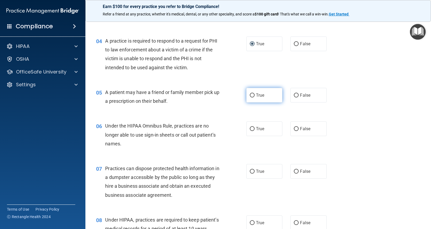
click at [250, 95] on input "True" at bounding box center [252, 96] width 5 height 4
radio input "true"
click at [250, 128] on input "True" at bounding box center [252, 129] width 5 height 4
radio input "true"
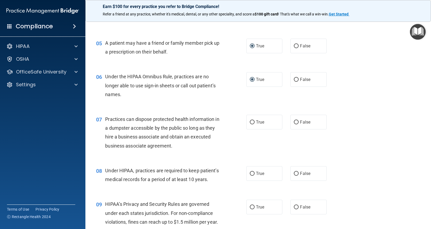
scroll to position [213, 0]
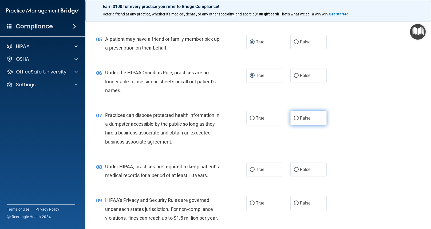
click at [295, 118] on input "False" at bounding box center [296, 119] width 5 height 4
radio input "true"
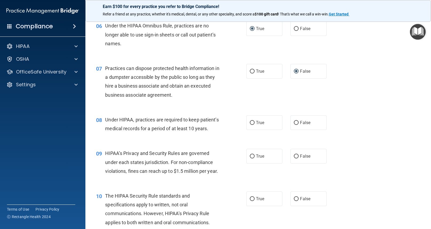
scroll to position [267, 0]
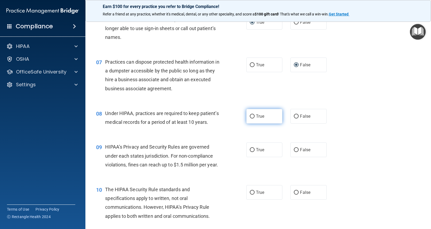
click at [250, 117] on input "True" at bounding box center [252, 117] width 5 height 4
radio input "true"
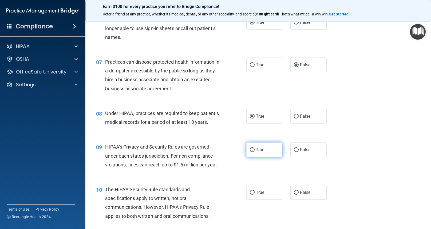
click at [250, 152] on input "True" at bounding box center [252, 150] width 5 height 4
radio input "true"
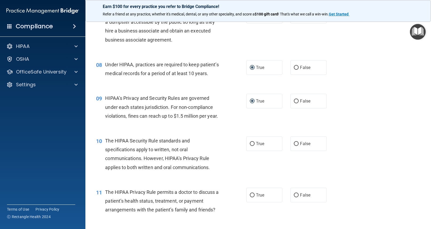
scroll to position [320, 0]
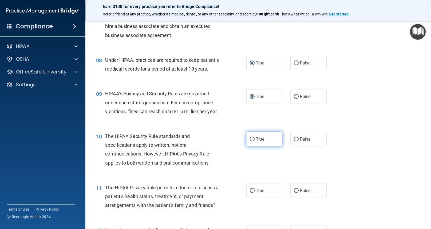
click at [251, 142] on input "True" at bounding box center [252, 140] width 5 height 4
radio input "true"
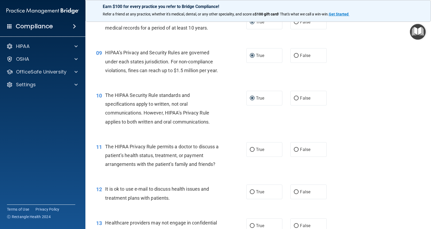
scroll to position [373, 0]
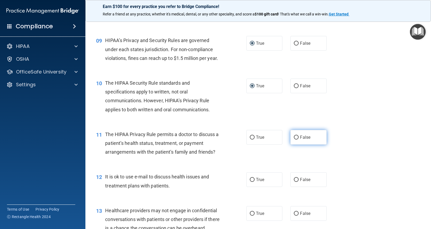
click at [294, 140] on input "False" at bounding box center [296, 138] width 5 height 4
radio input "true"
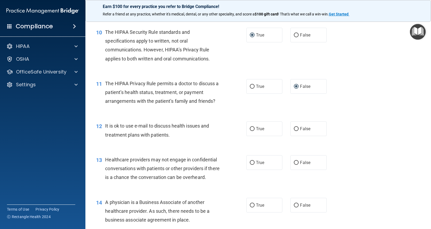
scroll to position [427, 0]
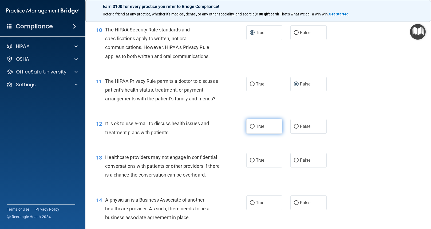
click at [251, 129] on input "True" at bounding box center [252, 127] width 5 height 4
radio input "true"
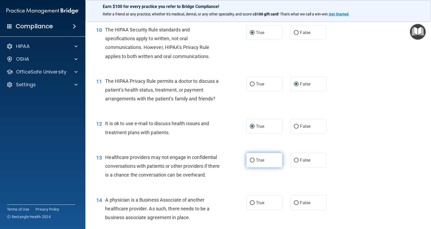
click at [250, 163] on input "True" at bounding box center [252, 161] width 5 height 4
radio input "true"
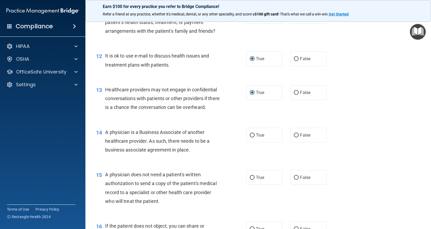
scroll to position [507, 0]
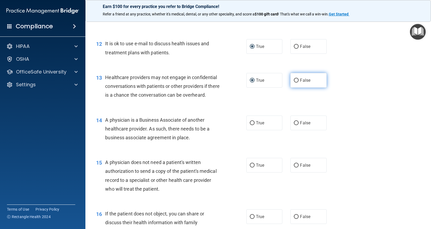
click at [295, 83] on input "False" at bounding box center [296, 81] width 5 height 4
radio input "true"
radio input "false"
click at [295, 125] on input "False" at bounding box center [296, 123] width 5 height 4
radio input "true"
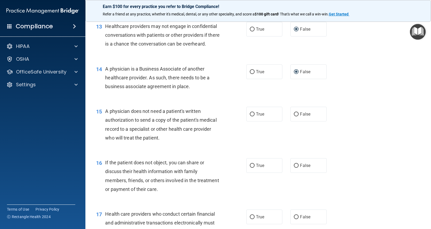
scroll to position [560, 0]
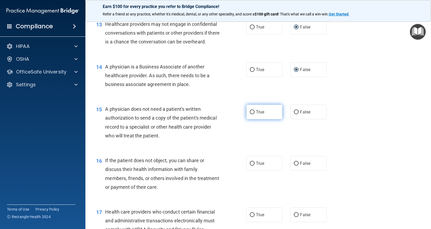
click at [250, 114] on input "True" at bounding box center [252, 112] width 5 height 4
radio input "true"
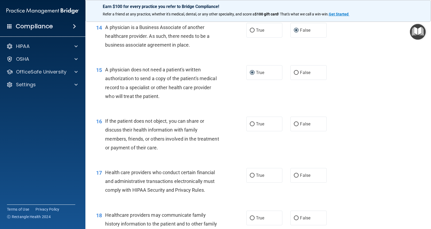
scroll to position [613, 0]
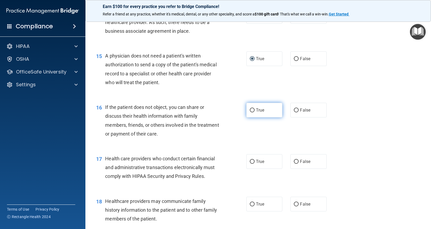
click at [250, 113] on input "True" at bounding box center [252, 111] width 5 height 4
radio input "true"
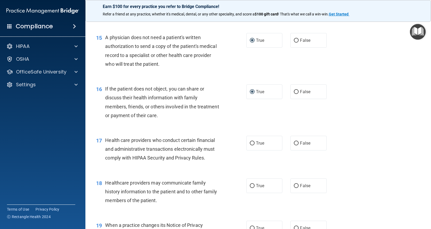
scroll to position [667, 0]
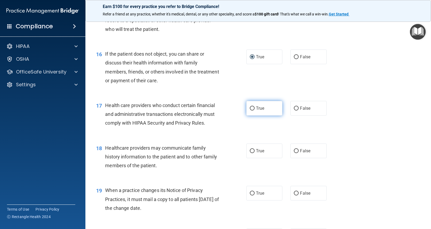
click at [250, 111] on input "True" at bounding box center [252, 109] width 5 height 4
radio input "true"
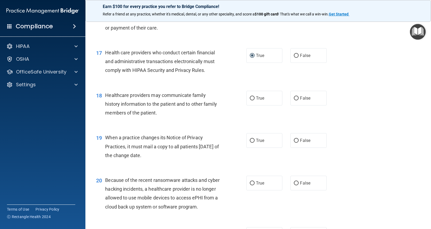
scroll to position [720, 0]
click at [250, 100] on input "True" at bounding box center [252, 98] width 5 height 4
radio input "true"
click at [250, 142] on input "True" at bounding box center [252, 140] width 5 height 4
radio input "true"
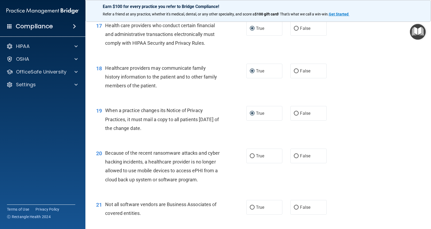
scroll to position [773, 0]
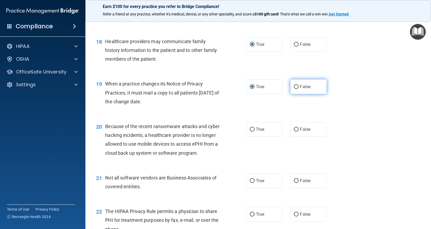
click at [296, 89] on input "False" at bounding box center [296, 87] width 5 height 4
radio input "true"
radio input "false"
click at [295, 132] on input "False" at bounding box center [296, 130] width 5 height 4
radio input "true"
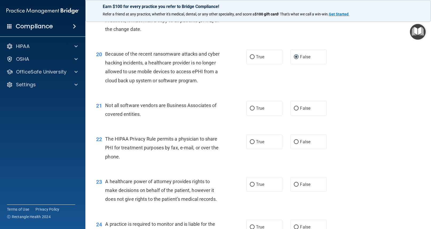
scroll to position [853, 0]
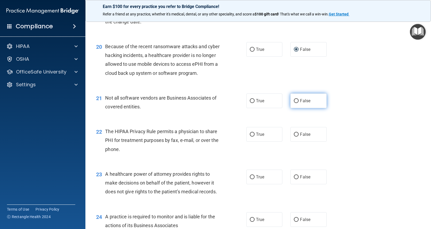
click at [294, 103] on input "False" at bounding box center [296, 101] width 5 height 4
radio input "true"
click at [250, 137] on input "True" at bounding box center [252, 135] width 5 height 4
radio input "true"
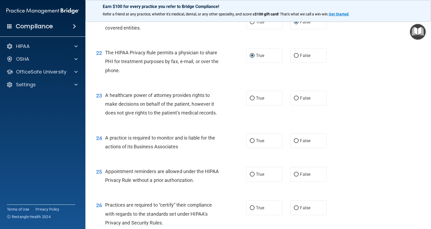
scroll to position [933, 0]
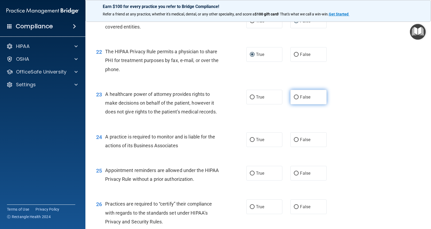
click at [294, 99] on input "False" at bounding box center [296, 97] width 5 height 4
radio input "true"
click at [250, 142] on input "True" at bounding box center [252, 140] width 5 height 4
radio input "true"
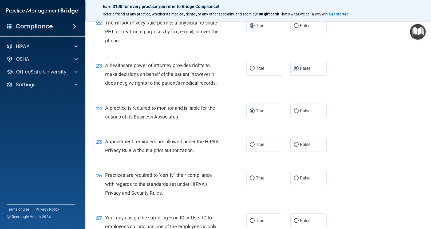
scroll to position [1013, 0]
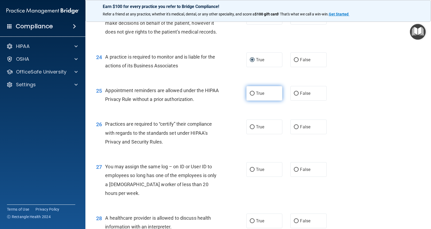
click at [250, 96] on input "True" at bounding box center [252, 94] width 5 height 4
radio input "true"
click at [250, 129] on input "True" at bounding box center [252, 127] width 5 height 4
radio input "true"
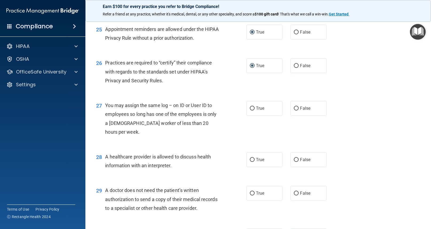
scroll to position [1093, 0]
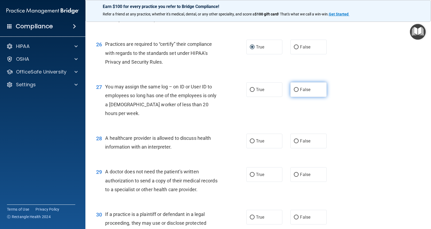
click at [294, 92] on input "False" at bounding box center [296, 90] width 5 height 4
radio input "true"
click at [250, 143] on input "True" at bounding box center [252, 141] width 5 height 4
radio input "true"
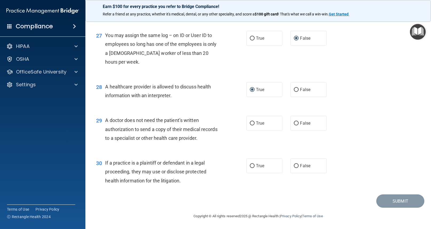
scroll to position [1172, 0]
click at [250, 122] on input "True" at bounding box center [252, 124] width 5 height 4
radio input "true"
click at [294, 166] on input "False" at bounding box center [296, 166] width 5 height 4
radio input "true"
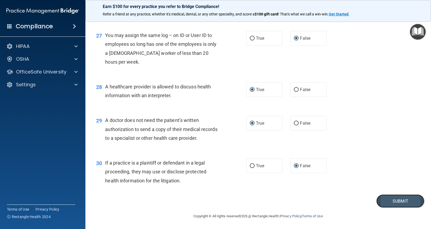
click at [394, 202] on button "Submit" at bounding box center [400, 202] width 48 height 14
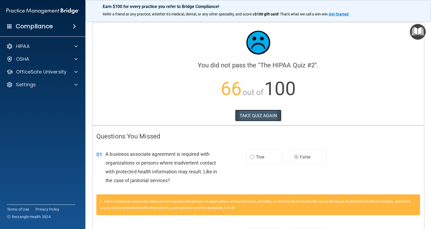
click at [252, 115] on button "TAKE QUIZ AGAIN" at bounding box center [258, 116] width 46 height 12
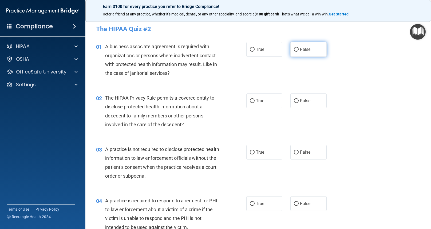
click at [294, 48] on input "False" at bounding box center [296, 50] width 5 height 4
radio input "true"
click at [251, 101] on input "True" at bounding box center [252, 101] width 5 height 4
radio input "true"
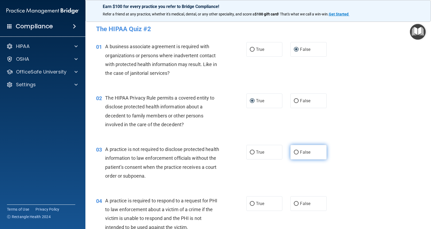
click at [294, 151] on input "False" at bounding box center [296, 153] width 5 height 4
radio input "true"
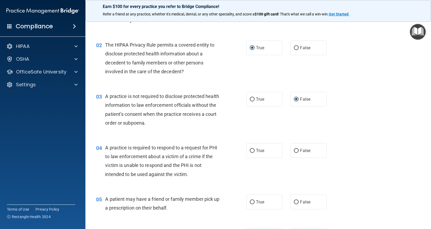
scroll to position [53, 0]
click at [250, 149] on input "True" at bounding box center [252, 151] width 5 height 4
radio input "true"
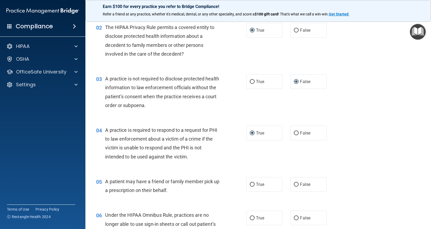
scroll to position [80, 0]
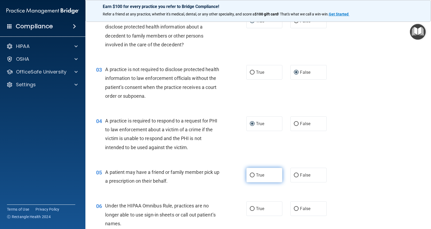
click at [250, 174] on input "True" at bounding box center [252, 176] width 5 height 4
radio input "true"
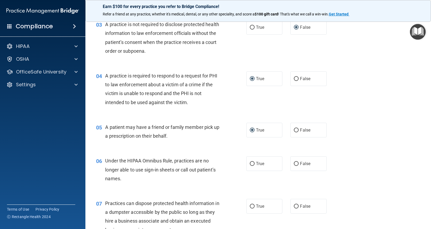
scroll to position [133, 0]
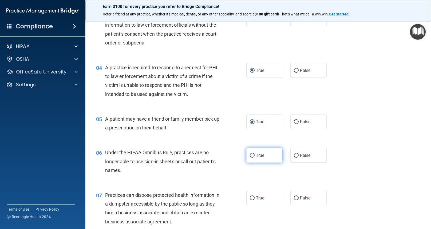
click at [250, 154] on input "True" at bounding box center [252, 156] width 5 height 4
radio input "true"
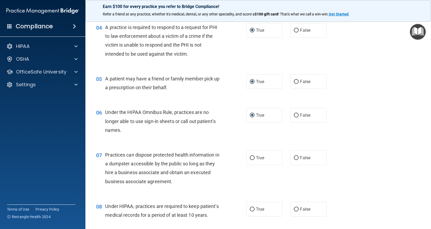
scroll to position [187, 0]
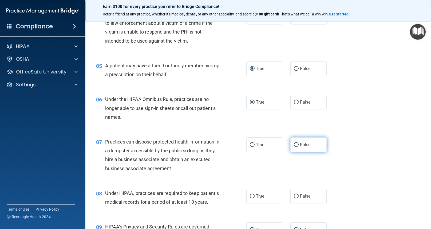
click at [294, 145] on input "False" at bounding box center [296, 145] width 5 height 4
radio input "true"
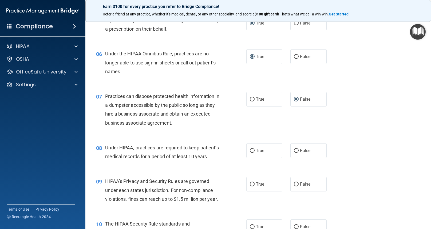
scroll to position [240, 0]
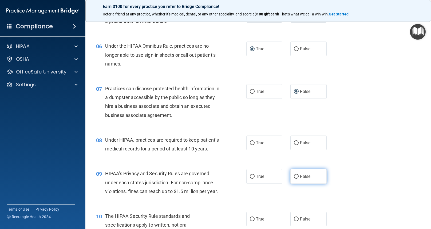
click at [296, 179] on input "False" at bounding box center [296, 177] width 5 height 4
radio input "true"
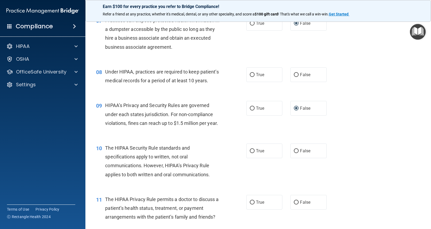
scroll to position [347, 0]
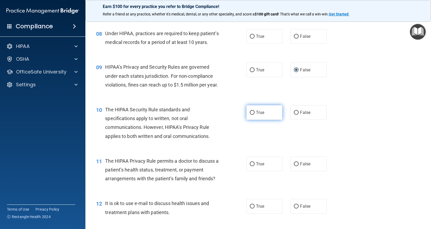
click at [251, 115] on input "True" at bounding box center [252, 113] width 5 height 4
radio input "true"
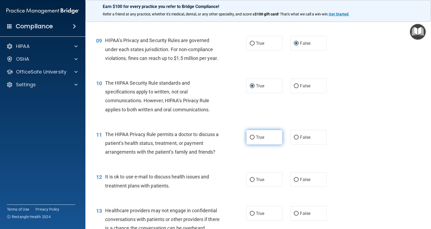
click at [250, 140] on input "True" at bounding box center [252, 138] width 5 height 4
radio input "true"
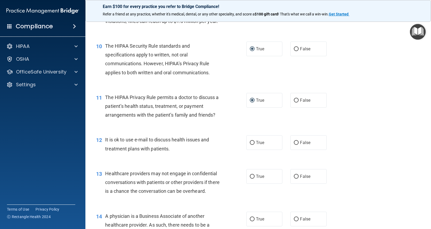
scroll to position [427, 0]
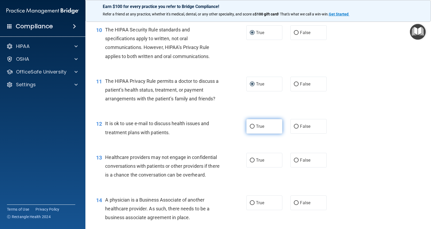
click at [250, 129] on input "True" at bounding box center [252, 127] width 5 height 4
radio input "true"
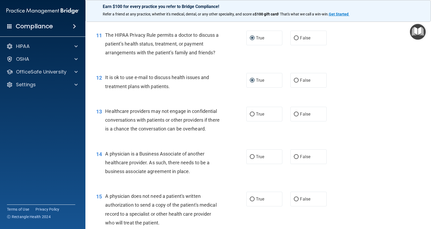
scroll to position [480, 0]
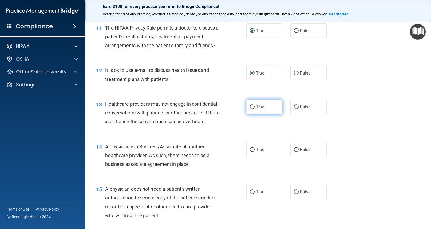
click at [250, 109] on input "True" at bounding box center [252, 107] width 5 height 4
radio input "true"
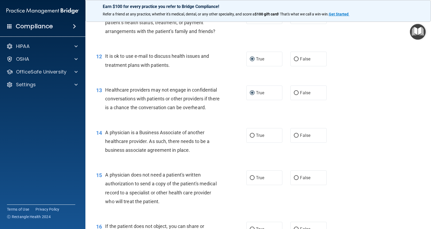
scroll to position [507, 0]
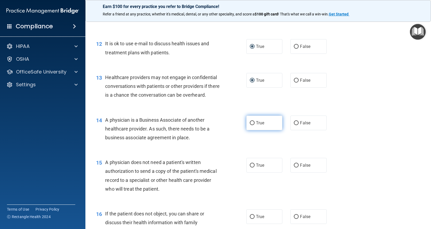
click at [250, 125] on input "True" at bounding box center [252, 123] width 5 height 4
radio input "true"
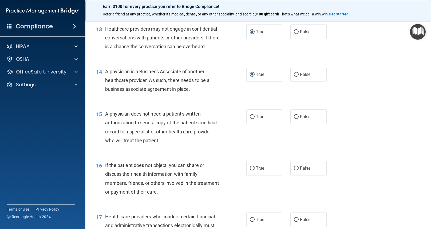
scroll to position [560, 0]
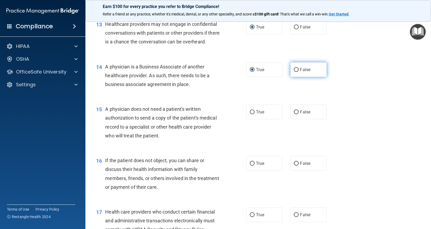
click at [294, 72] on input "False" at bounding box center [296, 70] width 5 height 4
radio input "true"
radio input "false"
click at [250, 114] on input "True" at bounding box center [252, 112] width 5 height 4
radio input "true"
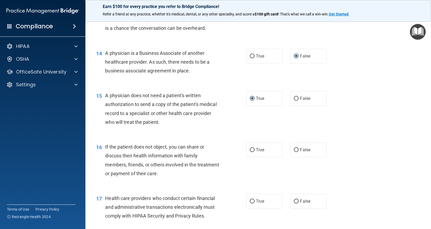
scroll to position [613, 0]
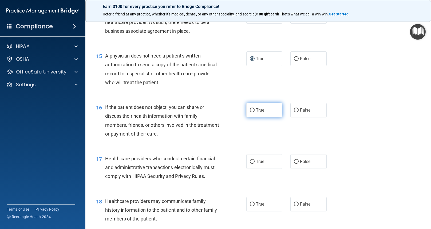
click at [250, 113] on input "True" at bounding box center [252, 111] width 5 height 4
radio input "true"
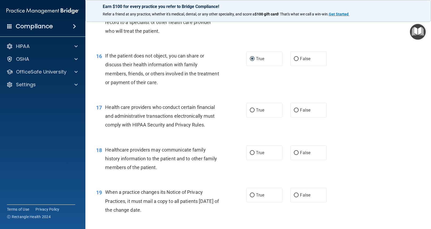
scroll to position [667, 0]
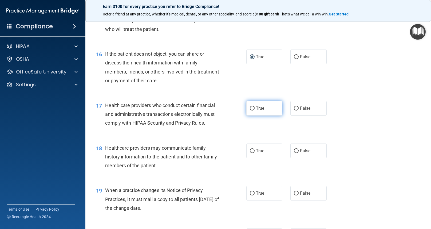
click at [252, 111] on input "True" at bounding box center [252, 109] width 5 height 4
radio input "true"
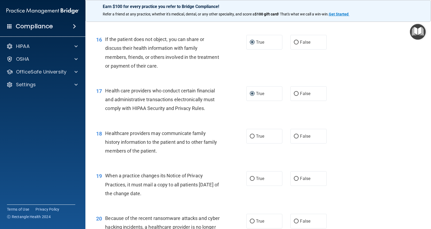
scroll to position [693, 0]
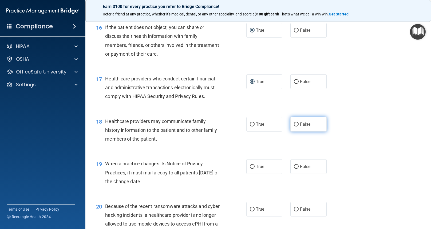
click at [294, 127] on input "False" at bounding box center [296, 125] width 5 height 4
radio input "true"
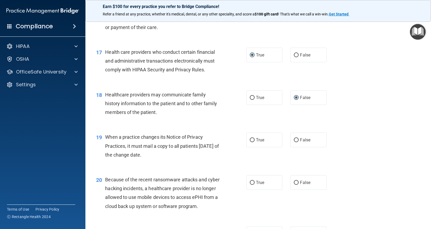
scroll to position [747, 0]
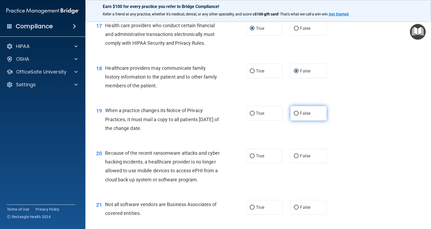
click at [294, 116] on input "False" at bounding box center [296, 114] width 5 height 4
radio input "true"
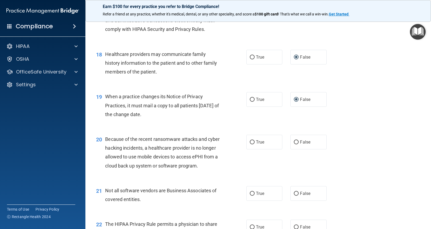
scroll to position [800, 0]
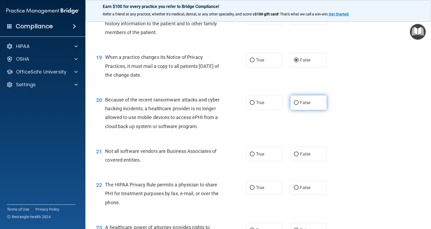
click at [294, 105] on input "False" at bounding box center [296, 103] width 5 height 4
radio input "true"
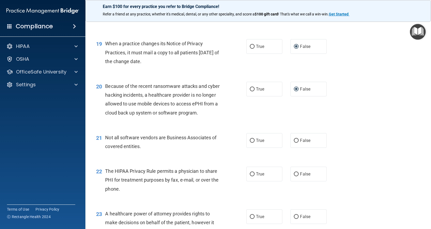
scroll to position [827, 0]
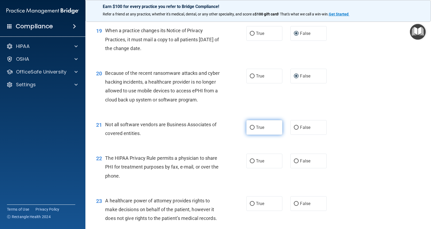
click at [250, 130] on input "True" at bounding box center [252, 128] width 5 height 4
radio input "true"
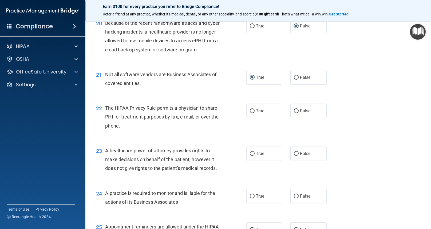
scroll to position [880, 0]
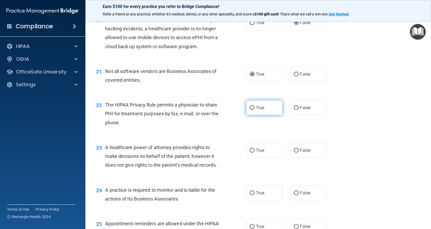
click at [250, 110] on input "True" at bounding box center [252, 108] width 5 height 4
radio input "true"
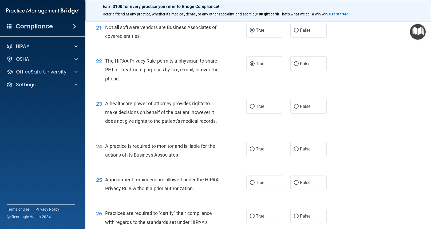
scroll to position [933, 0]
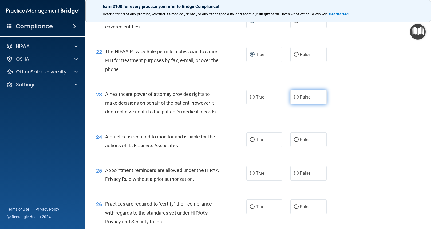
click at [294, 99] on input "False" at bounding box center [296, 97] width 5 height 4
radio input "true"
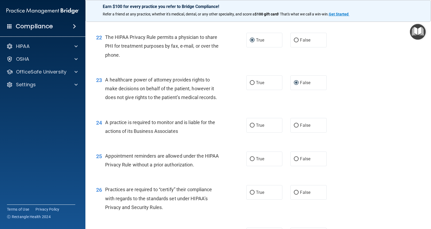
scroll to position [960, 0]
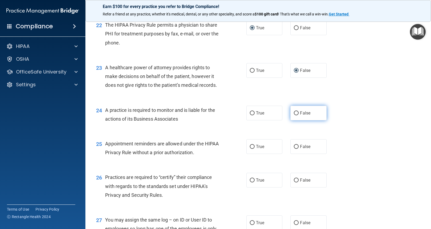
click at [295, 115] on input "False" at bounding box center [296, 113] width 5 height 4
radio input "true"
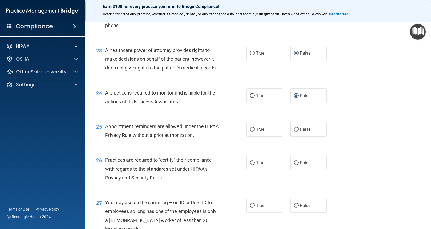
scroll to position [987, 0]
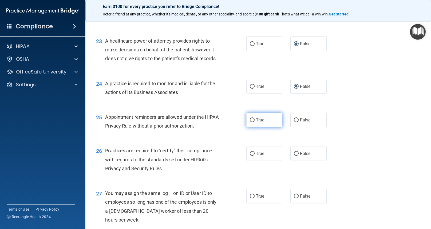
click at [250, 122] on input "True" at bounding box center [252, 120] width 5 height 4
radio input "true"
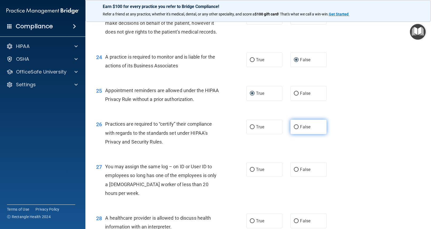
click at [295, 129] on input "False" at bounding box center [296, 127] width 5 height 4
radio input "true"
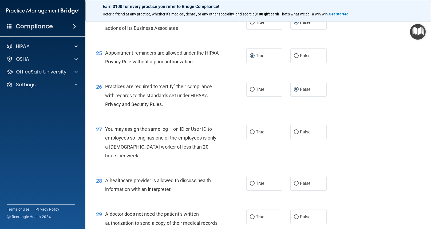
scroll to position [1067, 0]
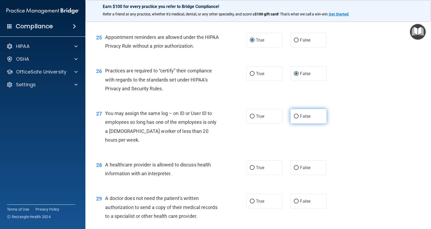
click at [294, 119] on input "False" at bounding box center [296, 117] width 5 height 4
radio input "true"
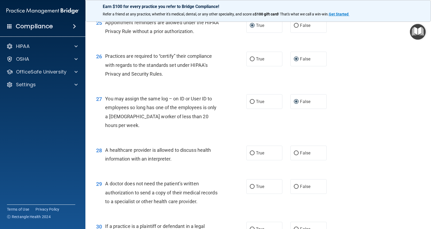
scroll to position [1093, 0]
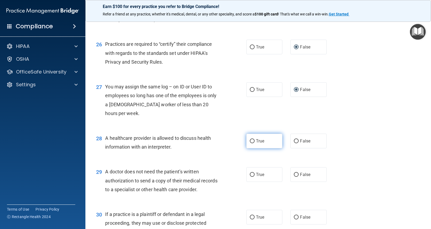
click at [250, 143] on input "True" at bounding box center [252, 141] width 5 height 4
radio input "true"
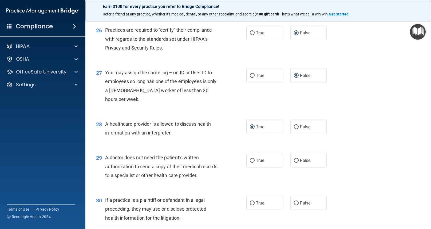
scroll to position [1147, 0]
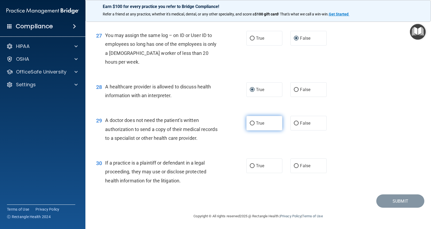
click at [250, 126] on input "True" at bounding box center [252, 124] width 5 height 4
radio input "true"
click at [250, 168] on input "True" at bounding box center [252, 166] width 5 height 4
radio input "true"
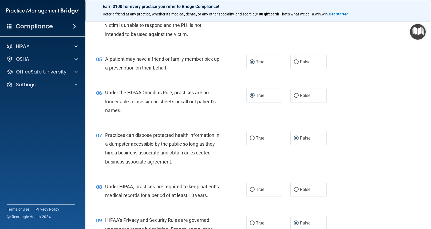
scroll to position [185, 0]
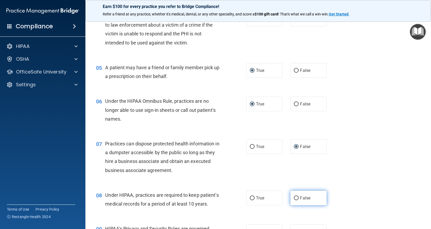
click at [291, 197] on label "False" at bounding box center [308, 198] width 36 height 15
click at [294, 197] on input "False" at bounding box center [296, 199] width 5 height 4
radio input "true"
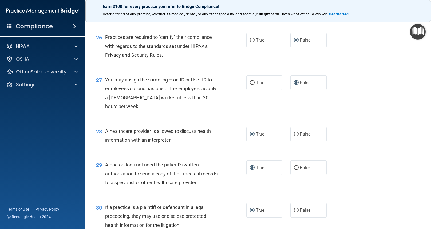
scroll to position [1172, 0]
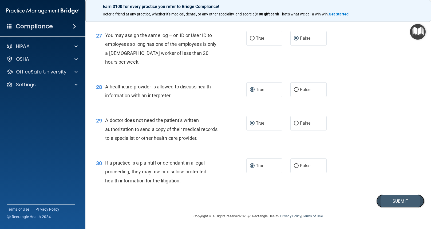
click at [395, 201] on button "Submit" at bounding box center [400, 202] width 48 height 14
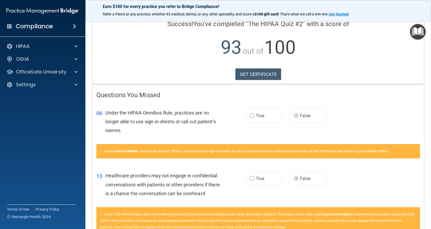
scroll to position [53, 0]
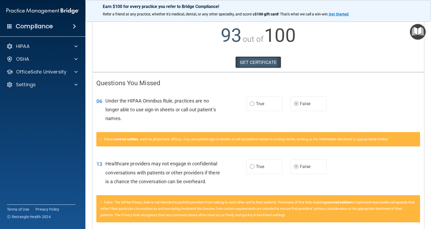
click at [246, 59] on link "GET CERTIFICATE" at bounding box center [258, 63] width 46 height 12
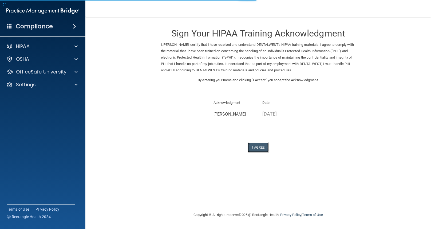
click at [257, 146] on button "I Agree" at bounding box center [258, 148] width 21 height 10
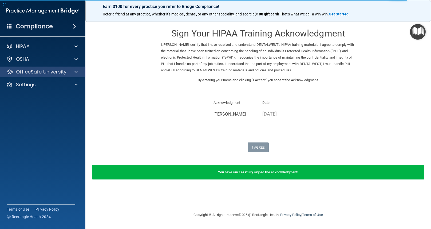
click at [78, 69] on div "OfficeSafe University" at bounding box center [43, 72] width 86 height 11
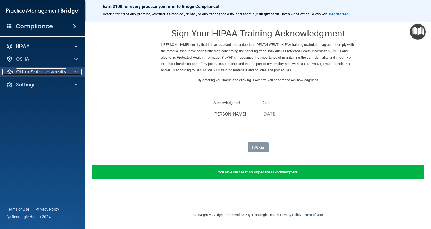
click at [75, 71] on span at bounding box center [75, 72] width 3 height 6
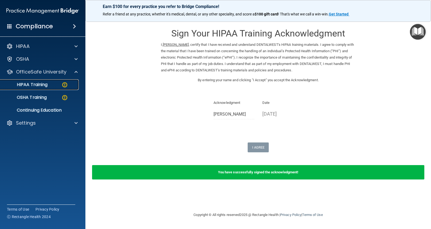
click at [65, 85] on img at bounding box center [64, 85] width 7 height 7
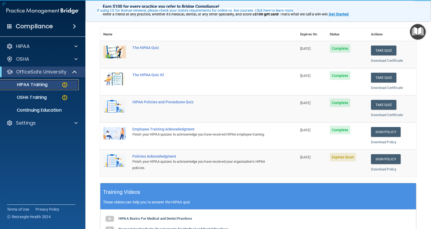
scroll to position [53, 0]
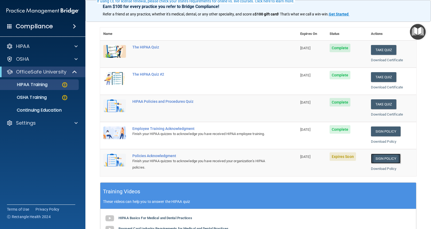
click at [381, 158] on link "Sign Policy" at bounding box center [386, 159] width 30 height 10
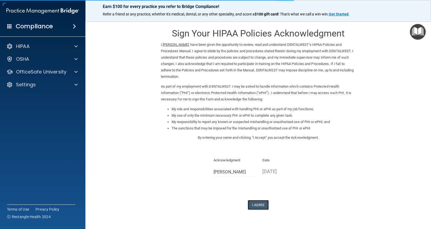
click at [252, 205] on button "I Agree" at bounding box center [258, 205] width 21 height 10
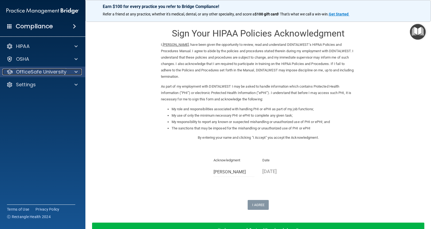
click at [76, 70] on span at bounding box center [75, 72] width 3 height 6
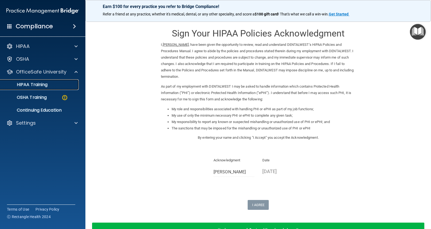
click at [64, 86] on div "HIPAA Training" at bounding box center [39, 84] width 73 height 5
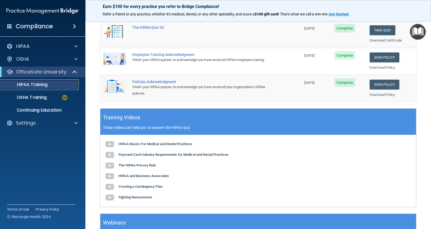
scroll to position [39, 0]
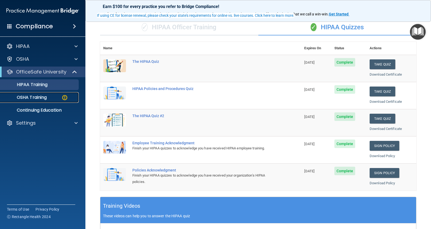
click at [65, 97] on img at bounding box center [64, 97] width 7 height 7
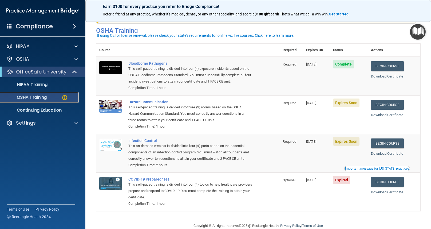
scroll to position [9, 0]
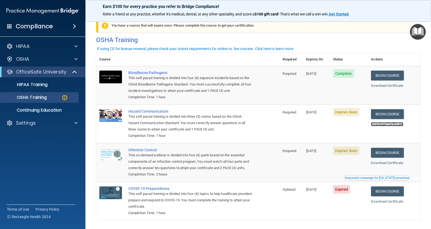
click at [387, 125] on link "Download Certificate" at bounding box center [387, 124] width 32 height 4
click at [382, 114] on link "Begin Course" at bounding box center [387, 114] width 33 height 10
click at [386, 154] on link "Begin Course" at bounding box center [387, 153] width 33 height 10
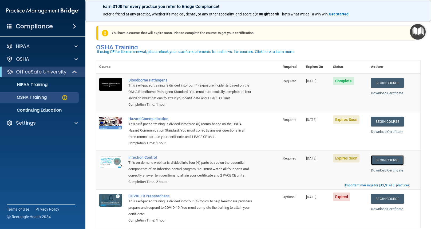
scroll to position [0, 0]
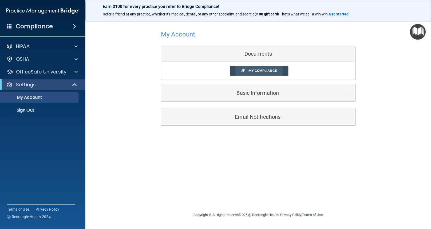
click at [266, 70] on span "My Compliance" at bounding box center [262, 71] width 28 height 4
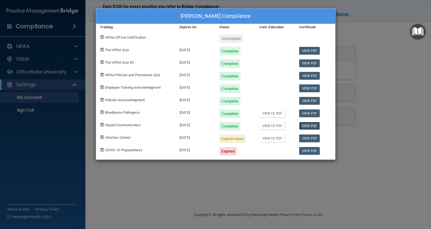
click at [308, 125] on link "View PDF" at bounding box center [309, 126] width 21 height 8
click at [169, 183] on div "Olivia Sanders's Compliance Training Expires On Status Cont. Education Certific…" at bounding box center [215, 114] width 431 height 229
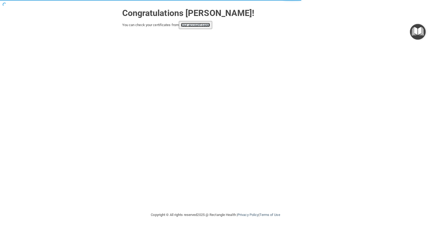
click at [195, 25] on link "your account page!" at bounding box center [195, 25] width 29 height 4
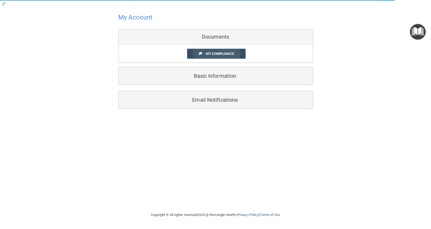
click at [215, 52] on span "My Compliance" at bounding box center [220, 54] width 28 height 4
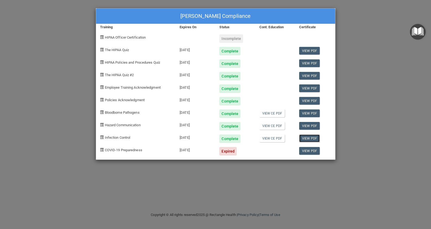
click at [306, 137] on link "View PDF" at bounding box center [309, 139] width 21 height 8
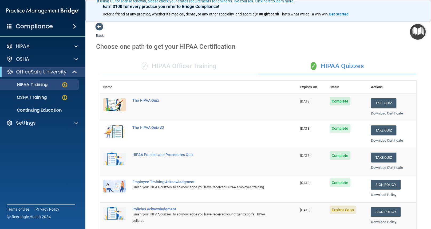
scroll to position [53, 0]
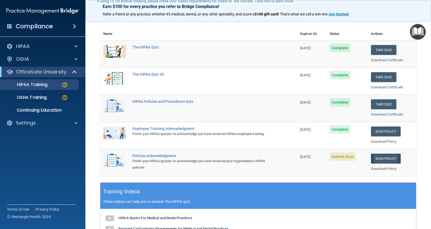
click at [379, 160] on link "Sign Policy" at bounding box center [386, 159] width 30 height 10
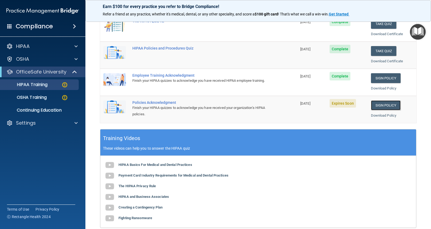
scroll to position [80, 0]
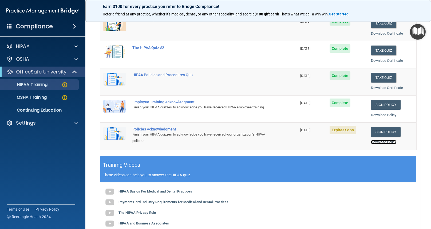
click at [377, 142] on link "Download Policy" at bounding box center [384, 142] width 26 height 4
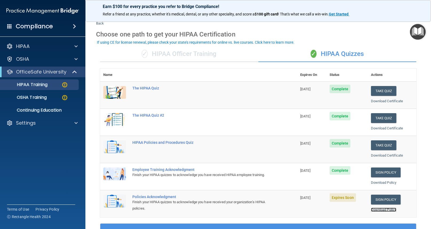
scroll to position [0, 0]
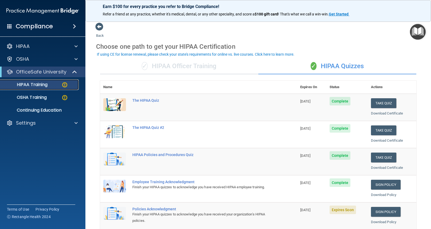
click at [58, 83] on div "HIPAA Training" at bounding box center [39, 84] width 73 height 5
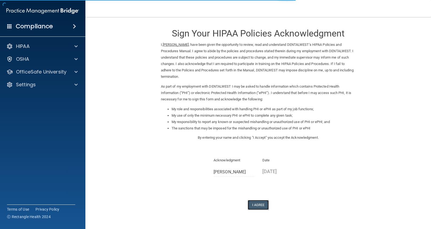
click at [253, 205] on button "I Agree" at bounding box center [258, 205] width 21 height 10
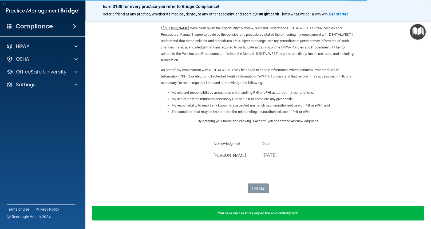
scroll to position [36, 0]
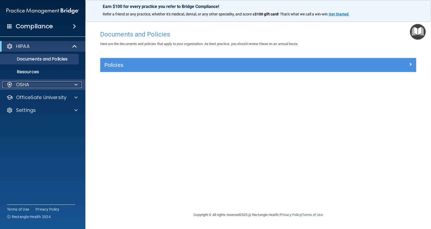
click at [76, 86] on span at bounding box center [75, 85] width 3 height 6
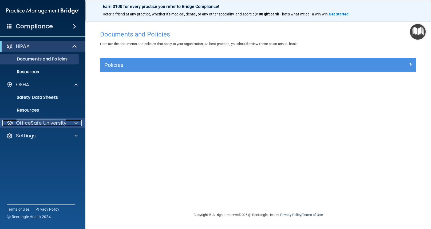
click at [75, 123] on span at bounding box center [75, 123] width 3 height 6
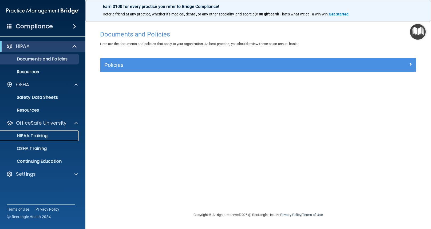
click at [64, 136] on div "HIPAA Training" at bounding box center [39, 135] width 73 height 5
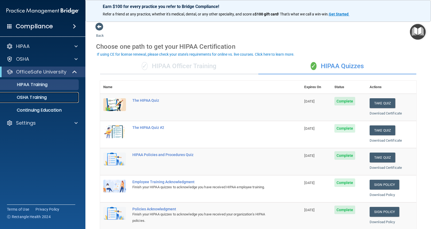
click at [69, 99] on div "OSHA Training" at bounding box center [39, 97] width 73 height 5
